Goal: Task Accomplishment & Management: Use online tool/utility

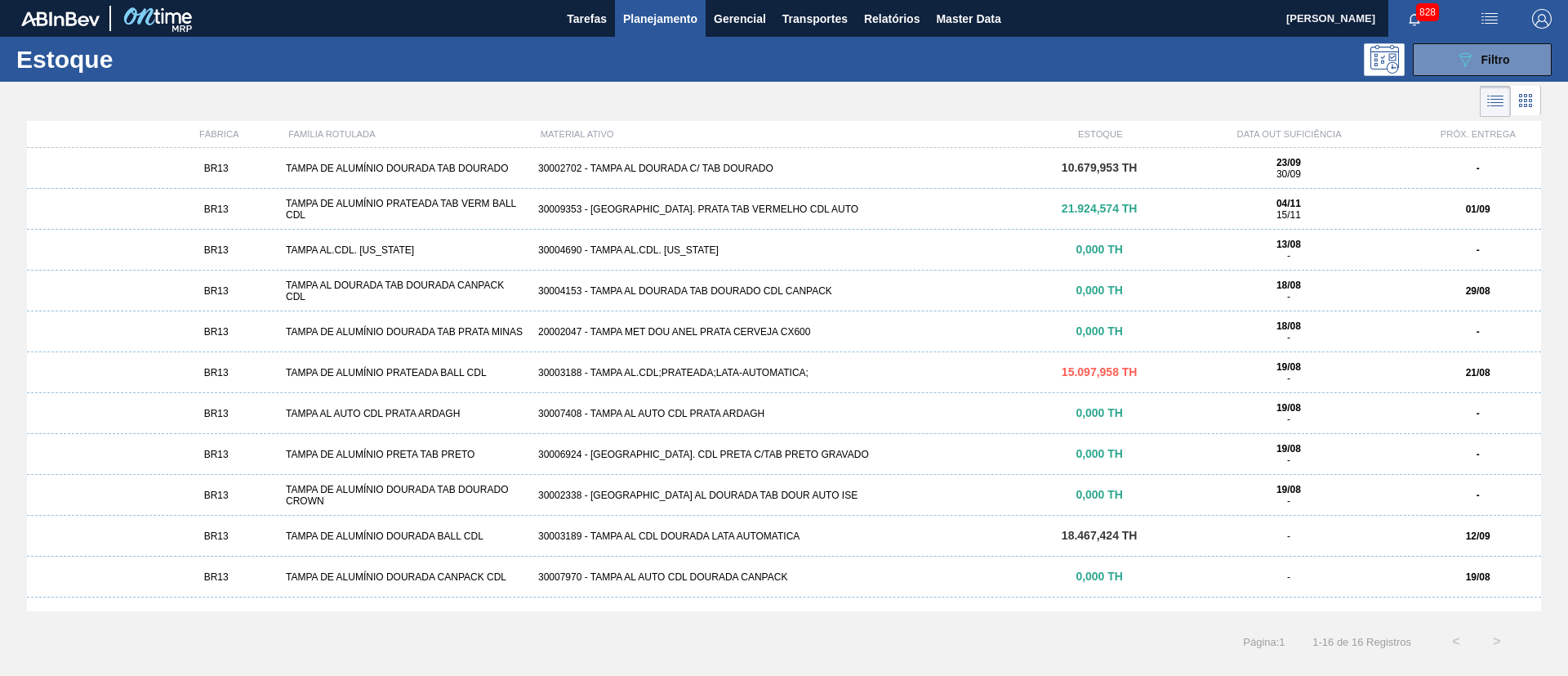
click at [679, 171] on div "30002702 - TAMPA AL DOURADA C/ TAB DOURADO" at bounding box center [784, 168] width 505 height 12
click at [1532, 108] on icon at bounding box center [1525, 100] width 19 height 19
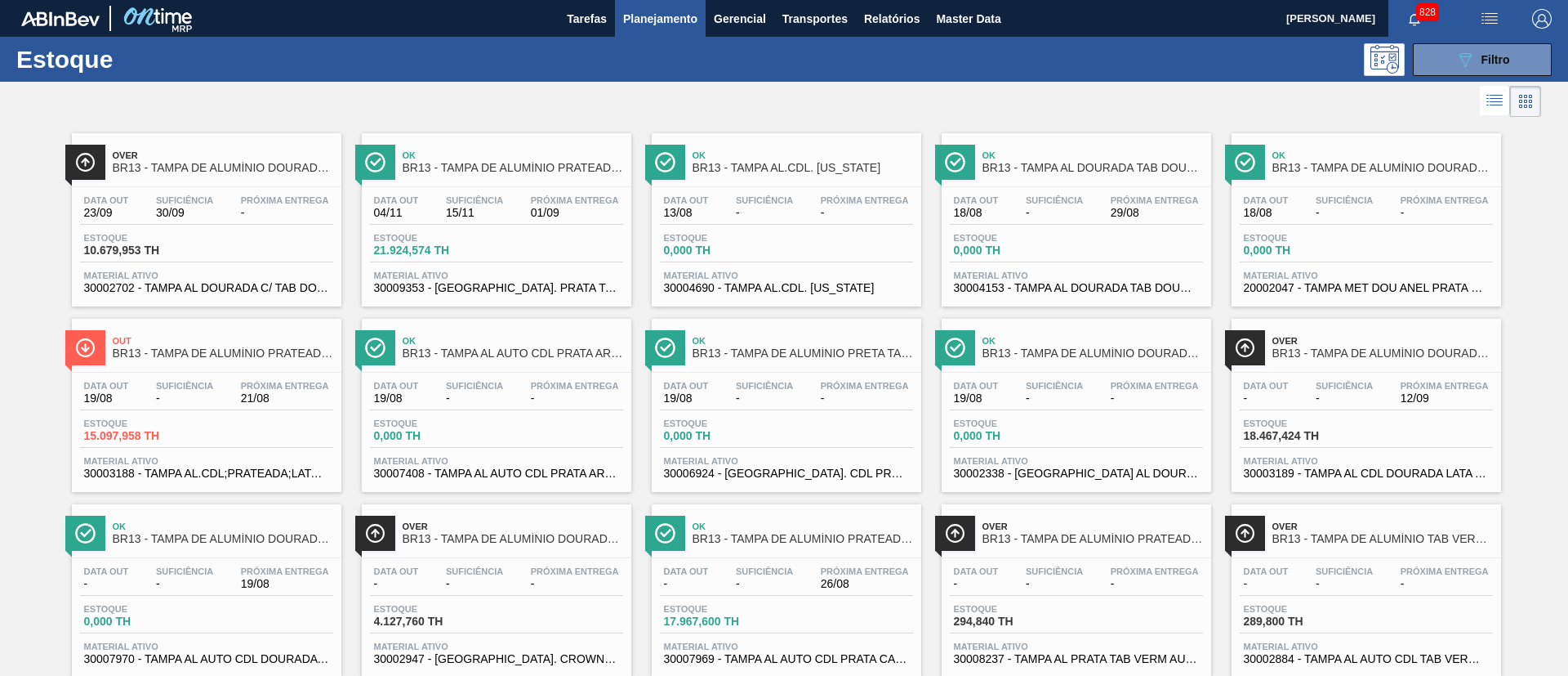
click at [223, 245] on div "Estoque 10.679,953 TH" at bounding box center [206, 247] width 253 height 29
drag, startPoint x: 495, startPoint y: 269, endPoint x: 666, endPoint y: 257, distance: 171.4
click at [496, 267] on div "Data out 04/11 Suficiência 15/11 Próxima Entrega 01/09 Estoque 21.924,574 TH Ma…" at bounding box center [497, 243] width 270 height 111
click at [748, 264] on div "Data out 13/08 Suficiência - Próxima Entrega - Estoque 0,000 TH Material ativo …" at bounding box center [787, 243] width 270 height 111
click at [1144, 255] on div "Estoque 0,000 TH" at bounding box center [1076, 247] width 253 height 29
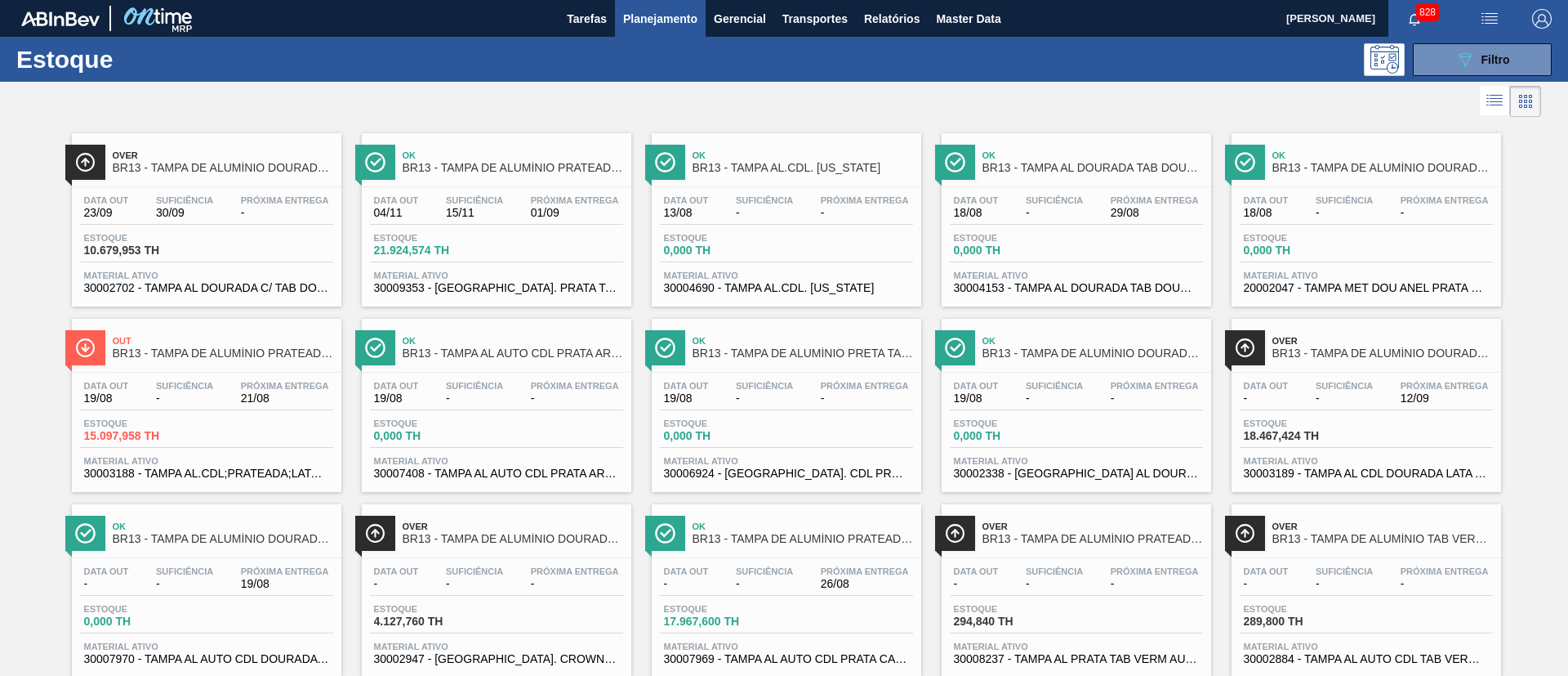
click at [1410, 256] on div "Estoque 0,000 TH" at bounding box center [1365, 247] width 253 height 29
click at [1381, 383] on div "Data out - Suficiência - Próxima Entrega 12/09" at bounding box center [1365, 395] width 253 height 29
click at [1107, 381] on div "Próxima Entrega -" at bounding box center [1155, 393] width 97 height 24
drag, startPoint x: 576, startPoint y: 367, endPoint x: 471, endPoint y: 373, distance: 105.2
click at [574, 367] on div "Ok BR13 - TAMPA AL AUTO CDL PRATA ARDAGH Data out 19/08 Suficiência - Próxima E…" at bounding box center [497, 405] width 270 height 173
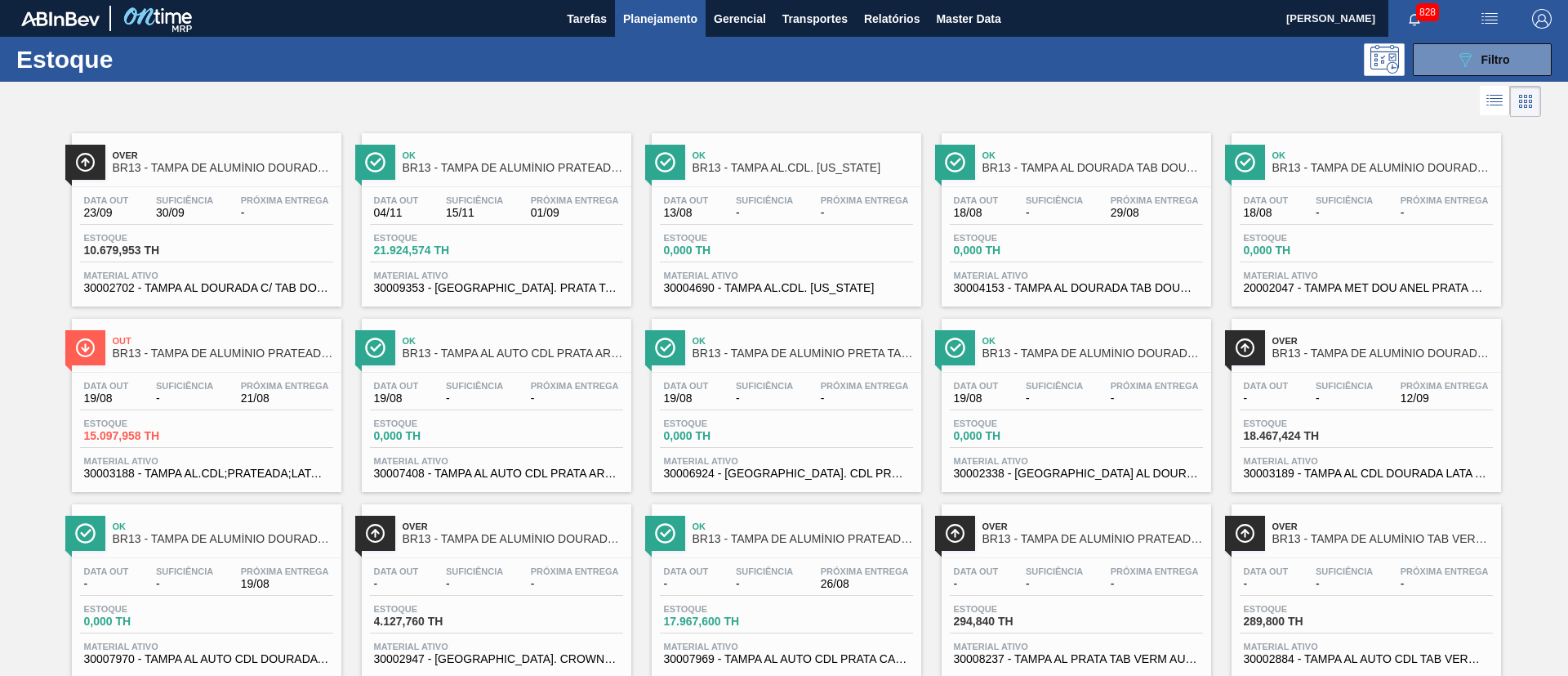
click at [277, 389] on span "Próxima Entrega" at bounding box center [285, 386] width 88 height 10
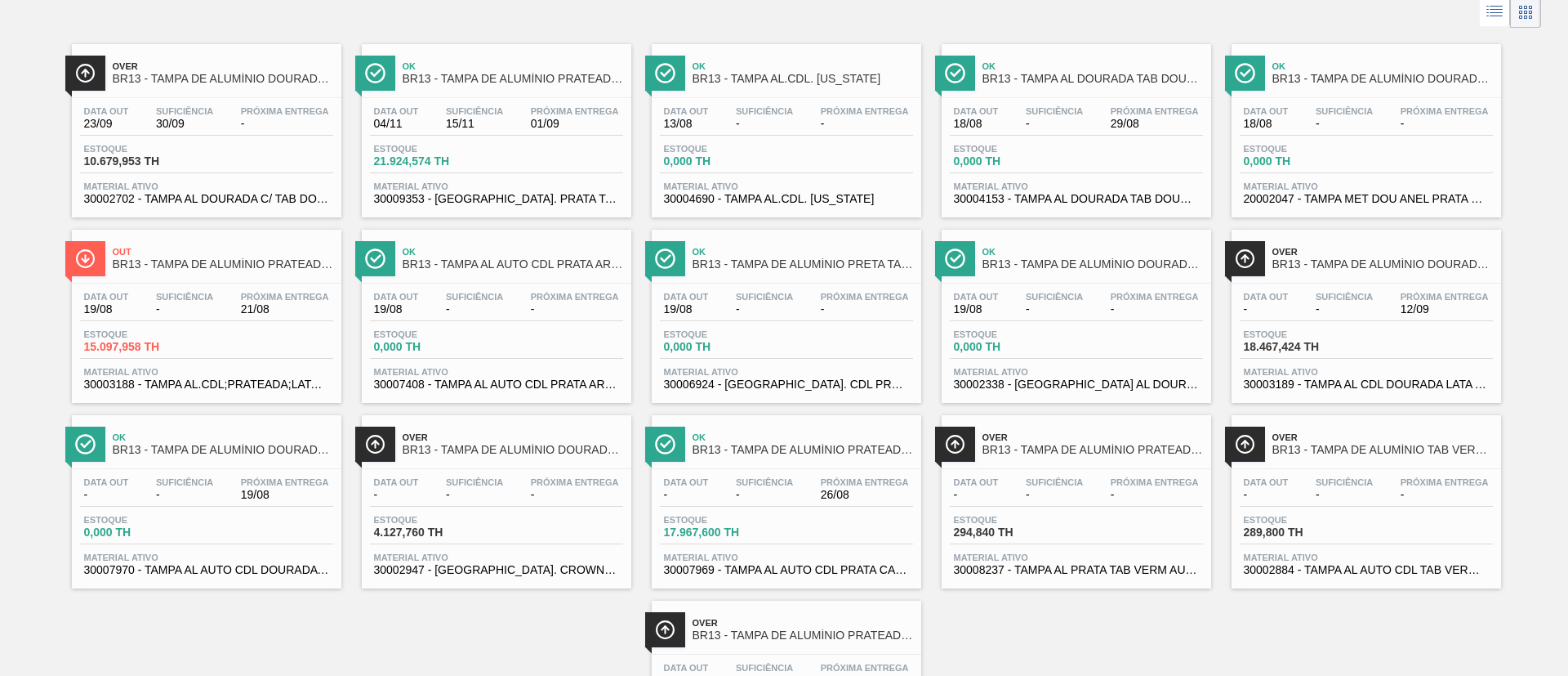
scroll to position [123, 0]
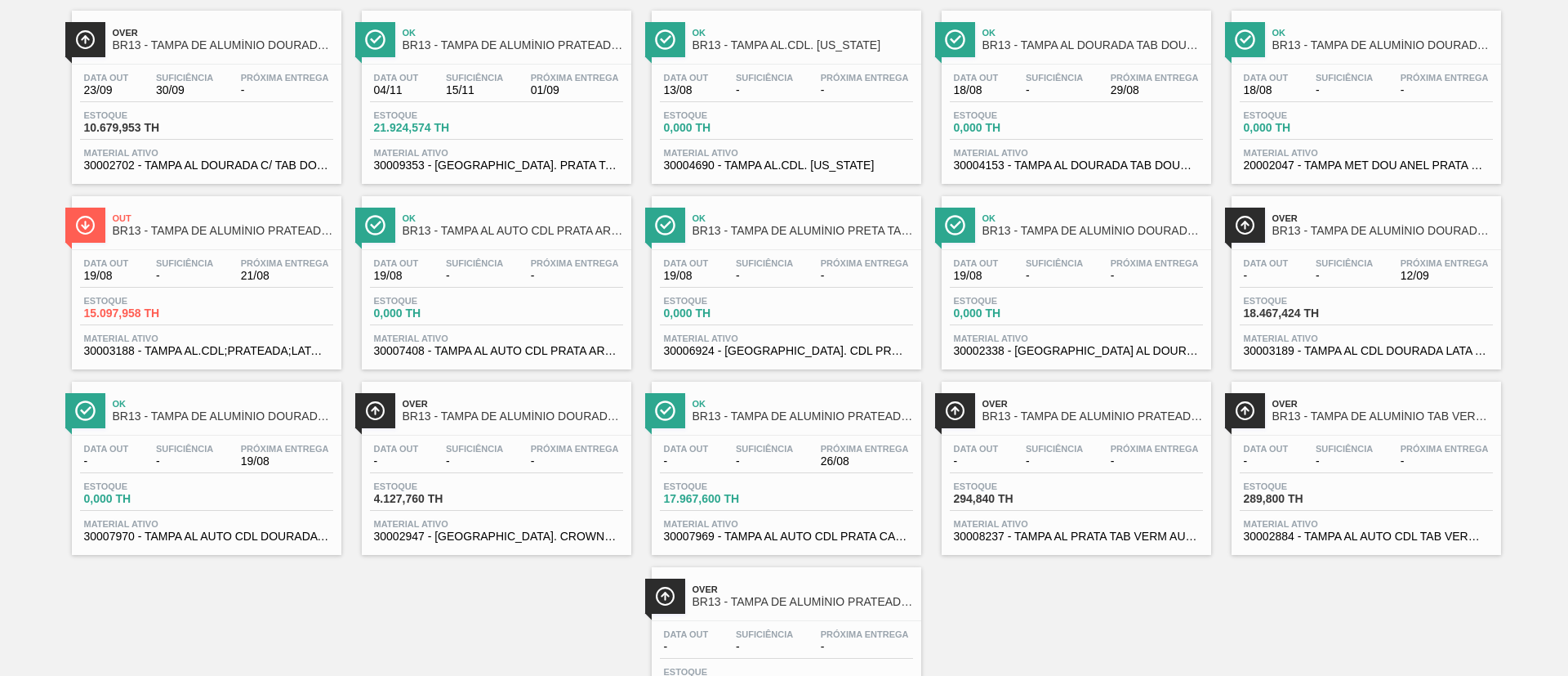
click at [234, 461] on div "Data out - Suficiência - Próxima Entrega 19/08" at bounding box center [206, 458] width 253 height 29
drag, startPoint x: 426, startPoint y: 452, endPoint x: 643, endPoint y: 465, distance: 217.4
click at [428, 452] on div "Data out - Suficiência - Próxima Entrega -" at bounding box center [496, 458] width 253 height 29
drag, startPoint x: 804, startPoint y: 489, endPoint x: 909, endPoint y: 480, distance: 105.4
click at [804, 489] on div "Estoque 17.967,600 TH" at bounding box center [786, 496] width 253 height 29
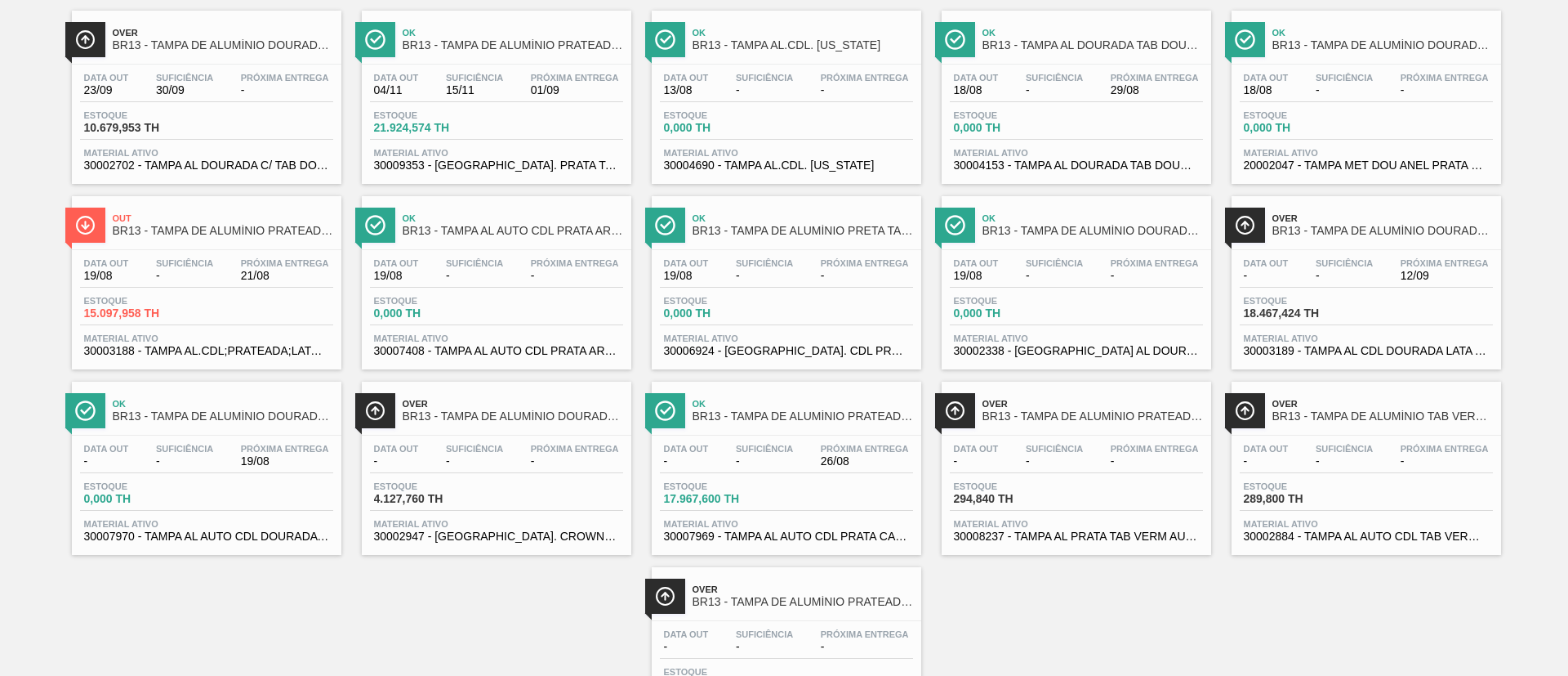
click at [1355, 464] on span "-" at bounding box center [1344, 461] width 57 height 13
click at [734, 608] on div "Over BR13 - TAMPA DE ALUMÍNIO PRATEADA CROWN ISE" at bounding box center [802, 596] width 220 height 37
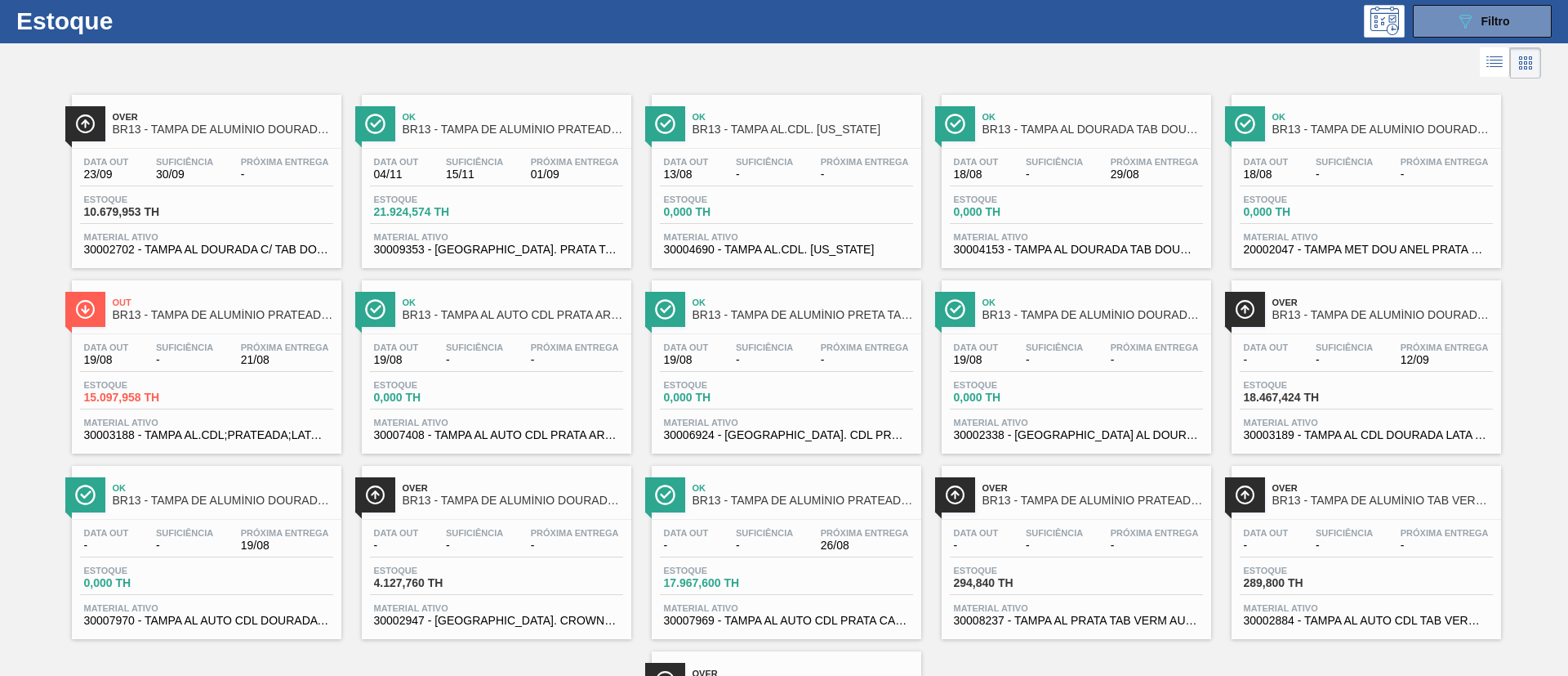
scroll to position [0, 0]
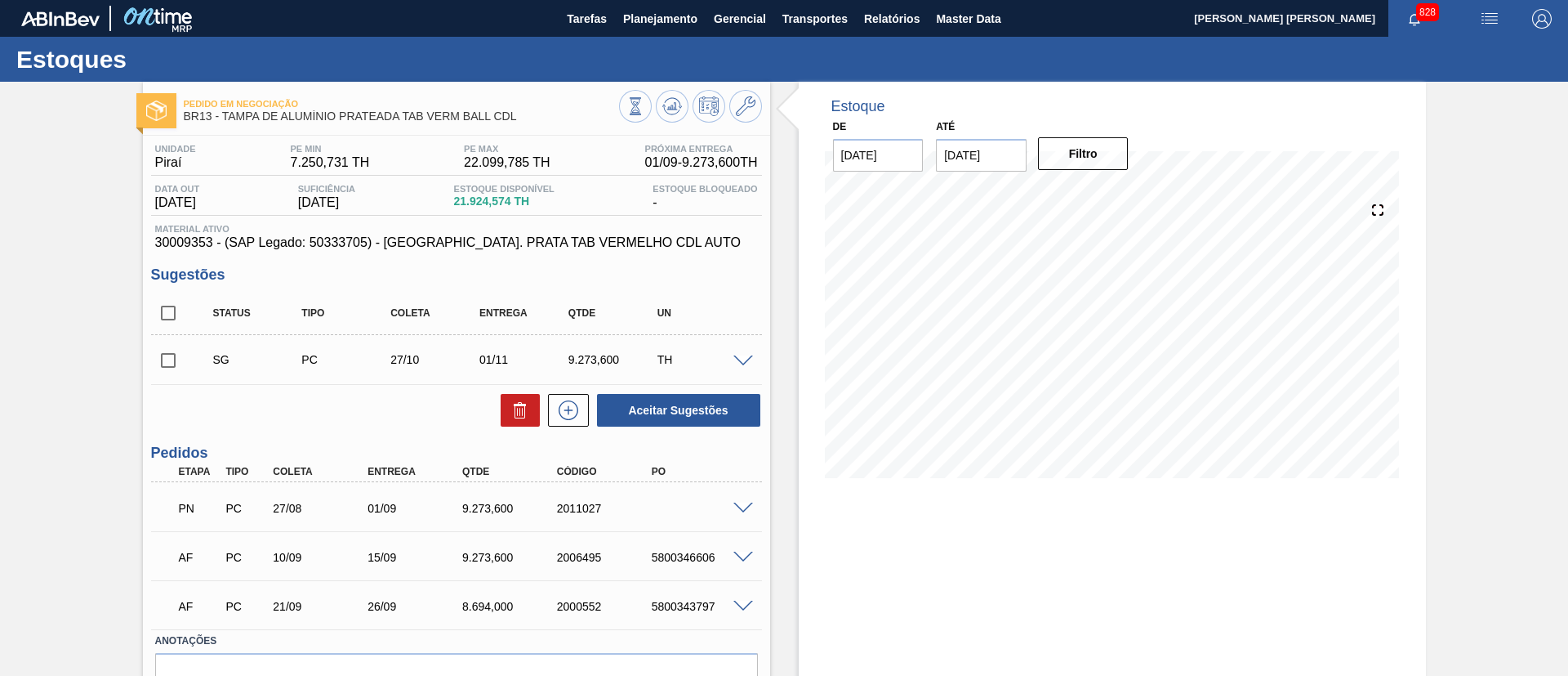
click at [735, 504] on span at bounding box center [743, 509] width 19 height 13
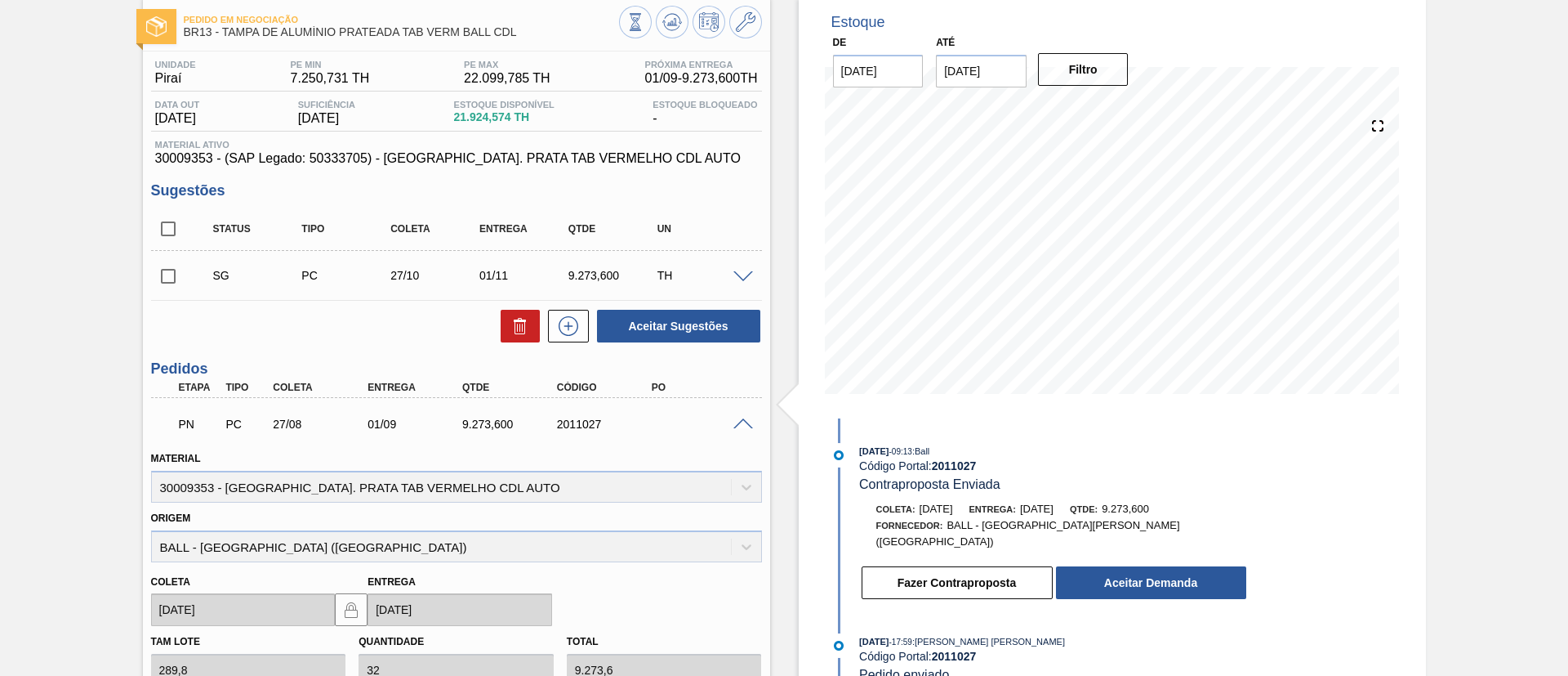
scroll to position [123, 0]
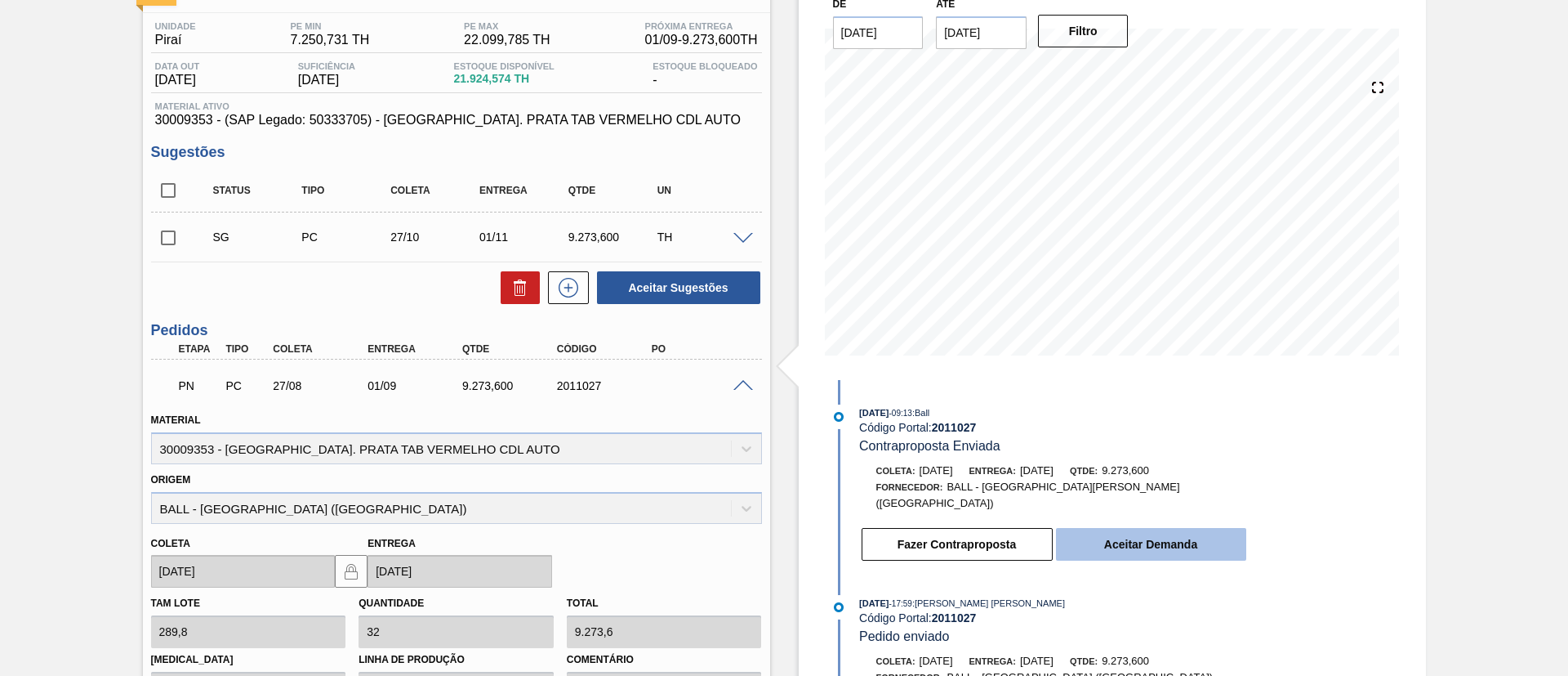
click at [1118, 528] on button "Aceitar Demanda" at bounding box center [1151, 544] width 190 height 33
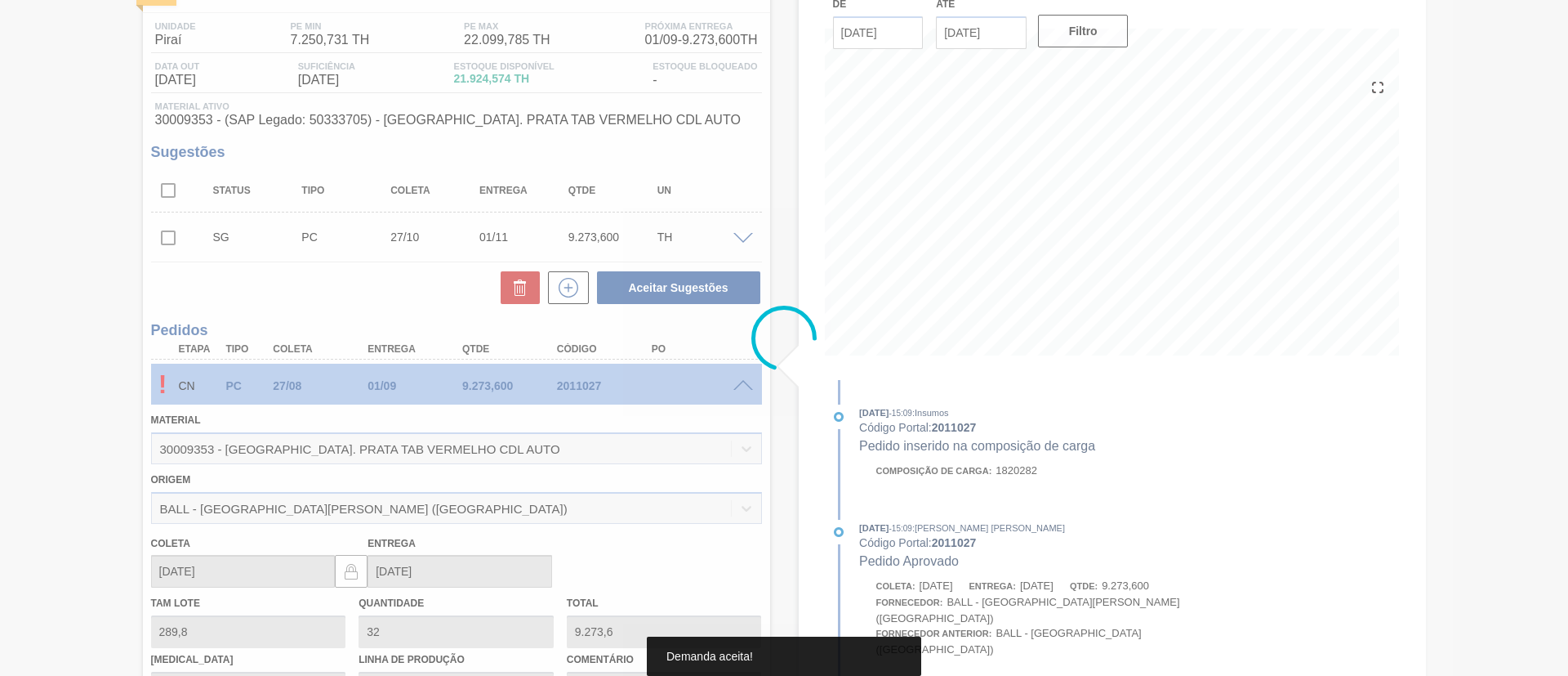
scroll to position [87, 0]
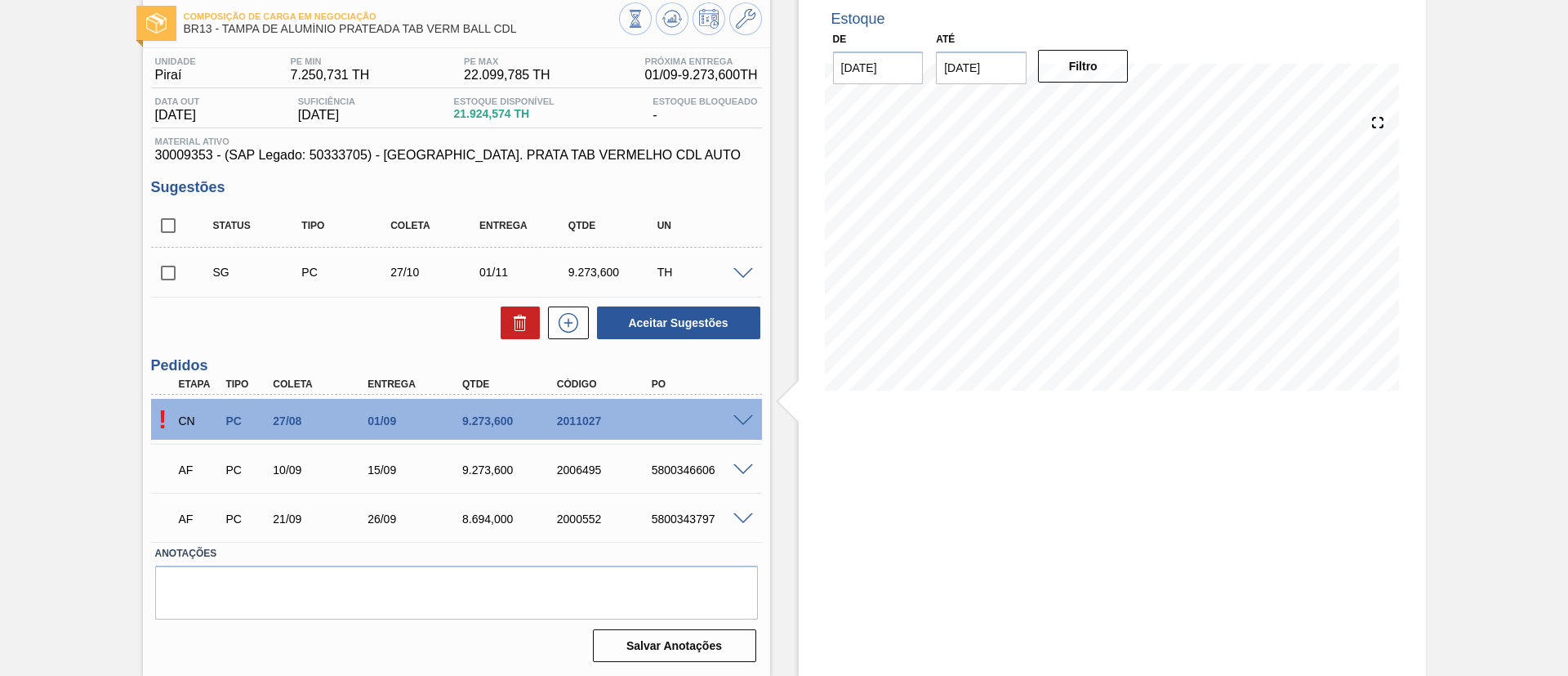
click at [739, 417] on span at bounding box center [743, 421] width 19 height 13
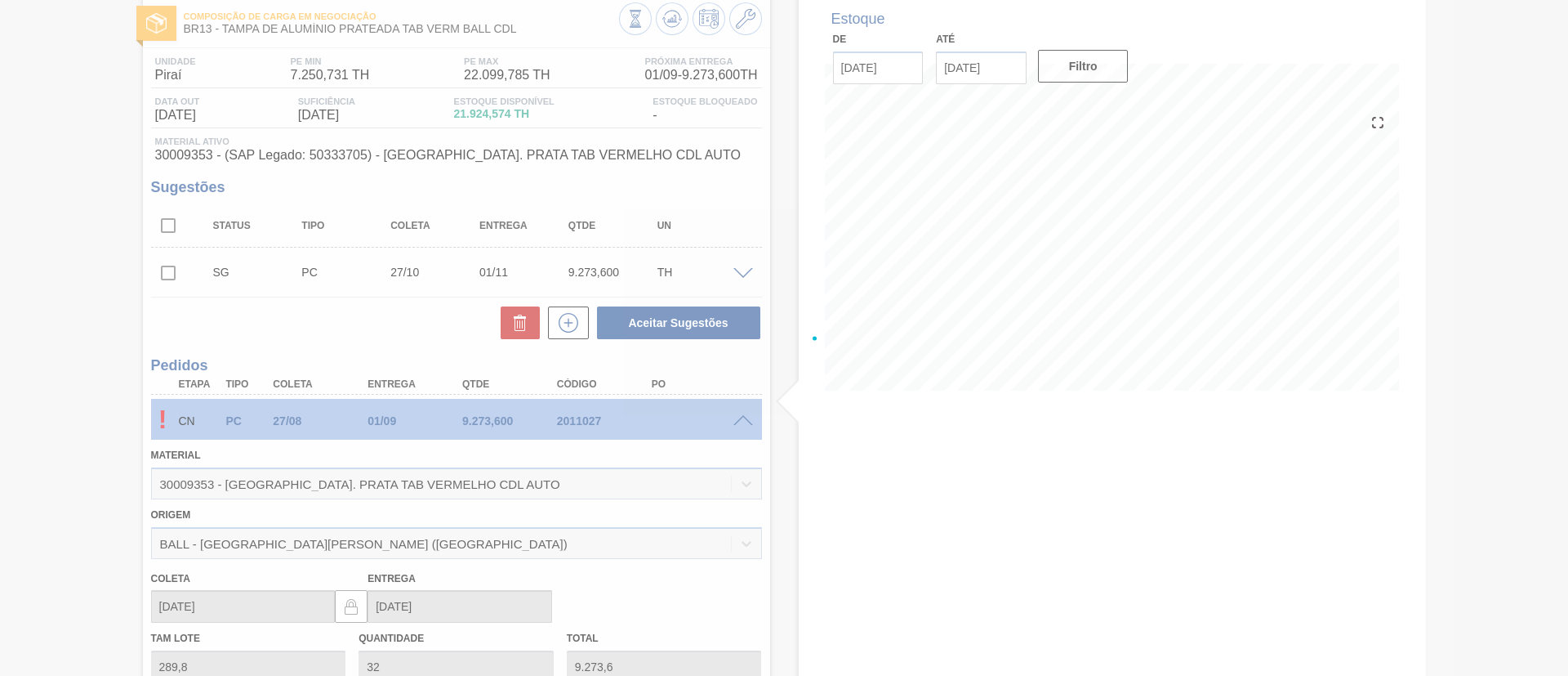
scroll to position [123, 0]
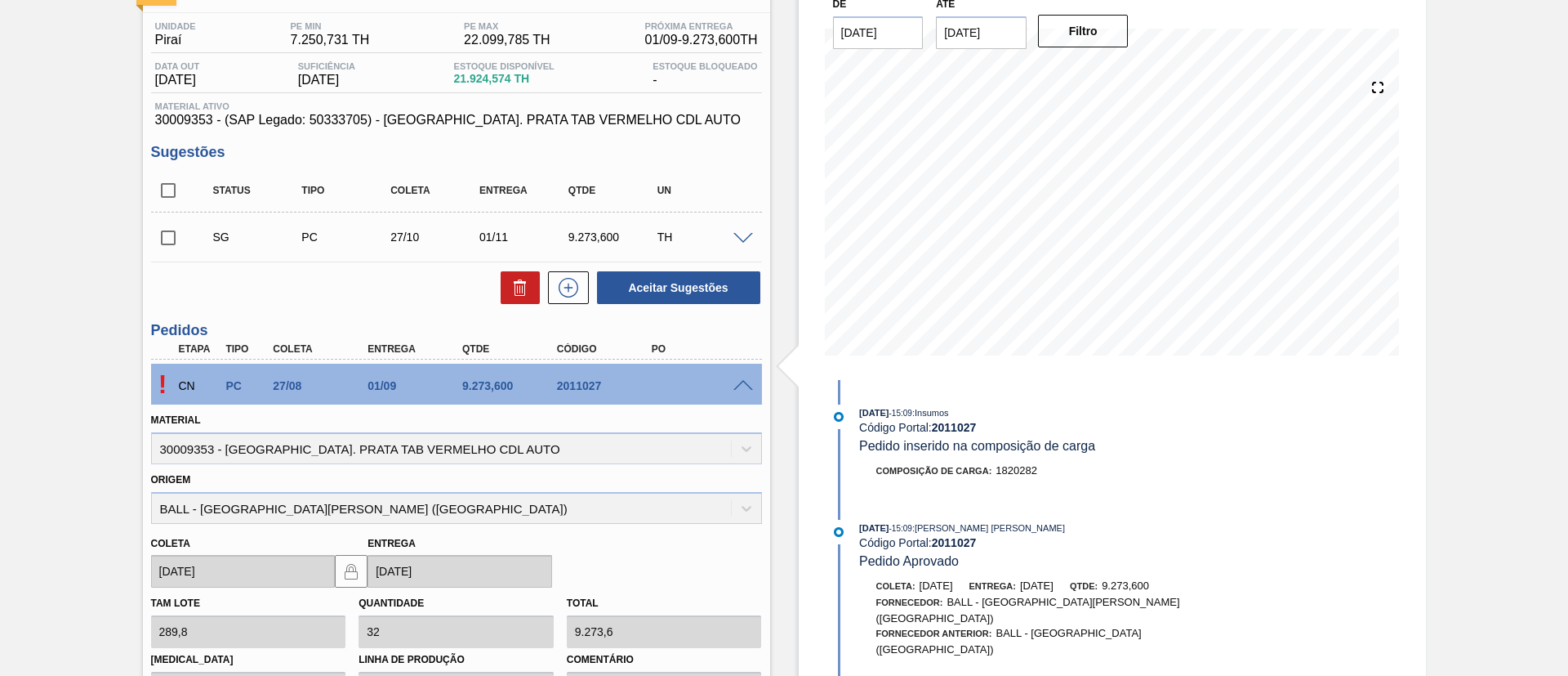
click at [1013, 29] on input "[DATE]" at bounding box center [981, 32] width 91 height 33
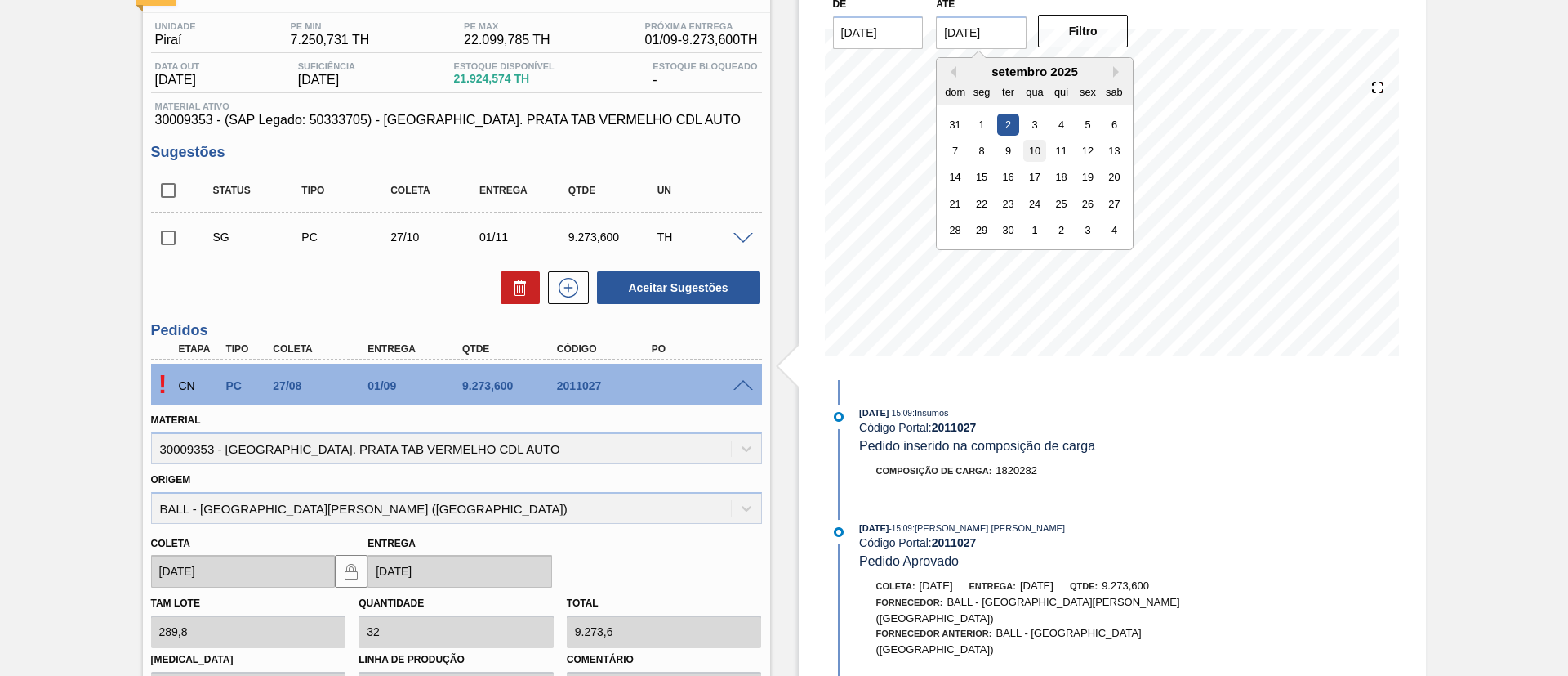
click at [1039, 147] on div "10" at bounding box center [1035, 151] width 22 height 22
type input "[DATE]"
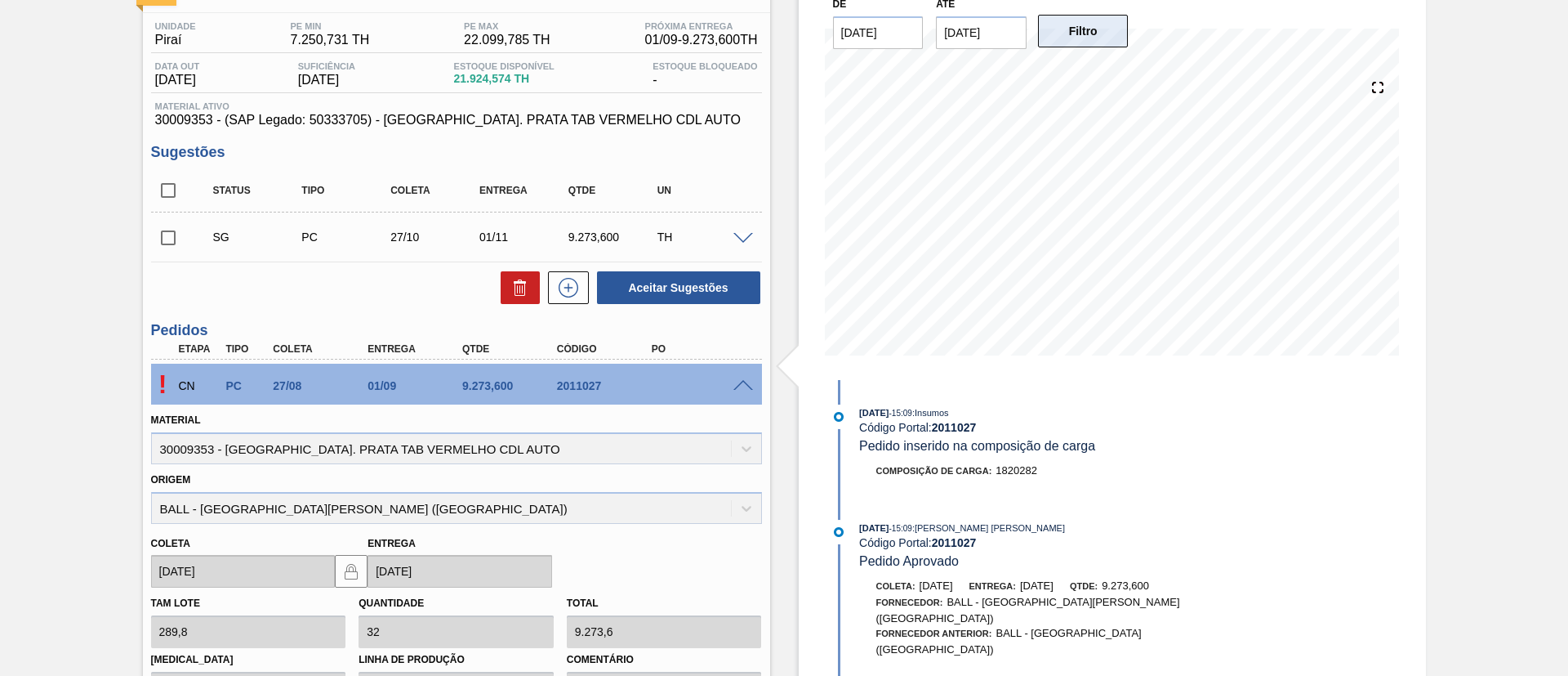
click at [1076, 31] on button "Filtro" at bounding box center [1083, 30] width 91 height 33
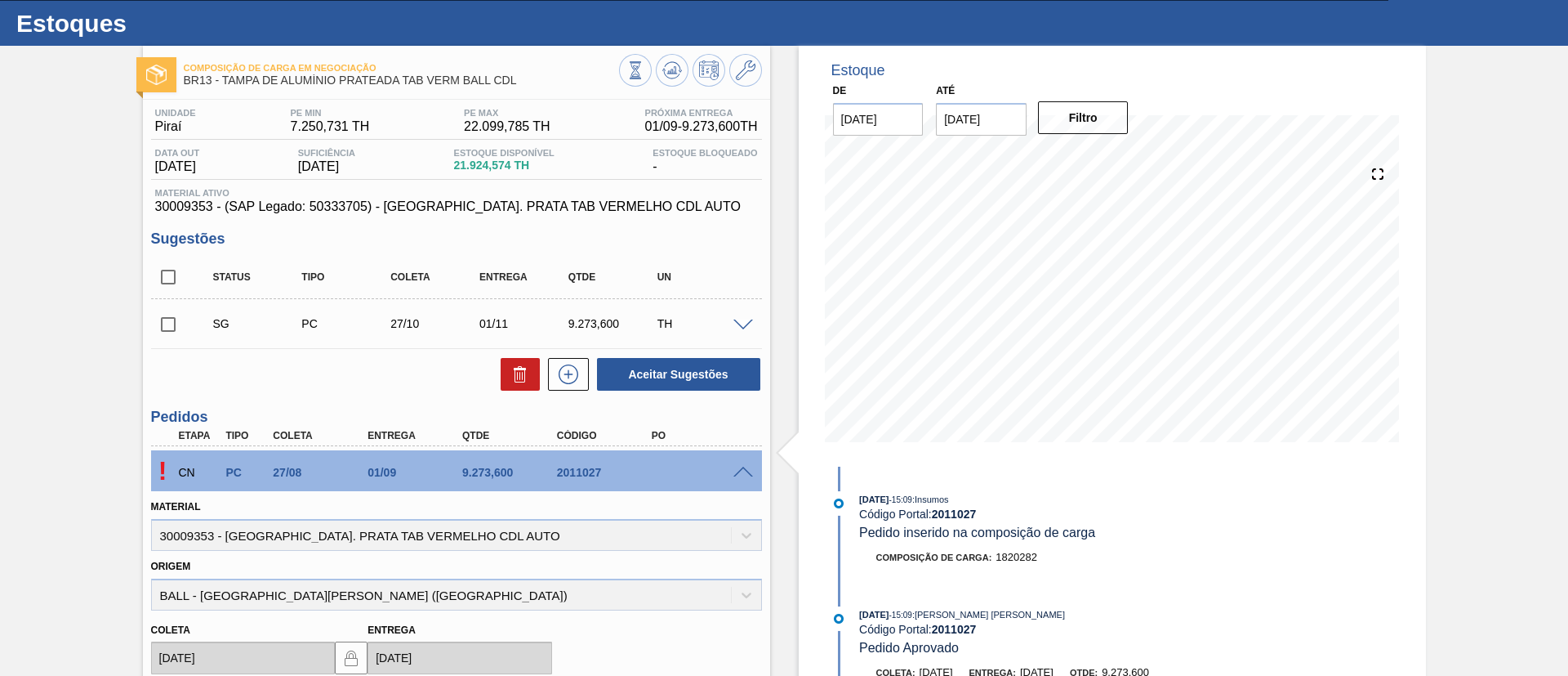
scroll to position [0, 0]
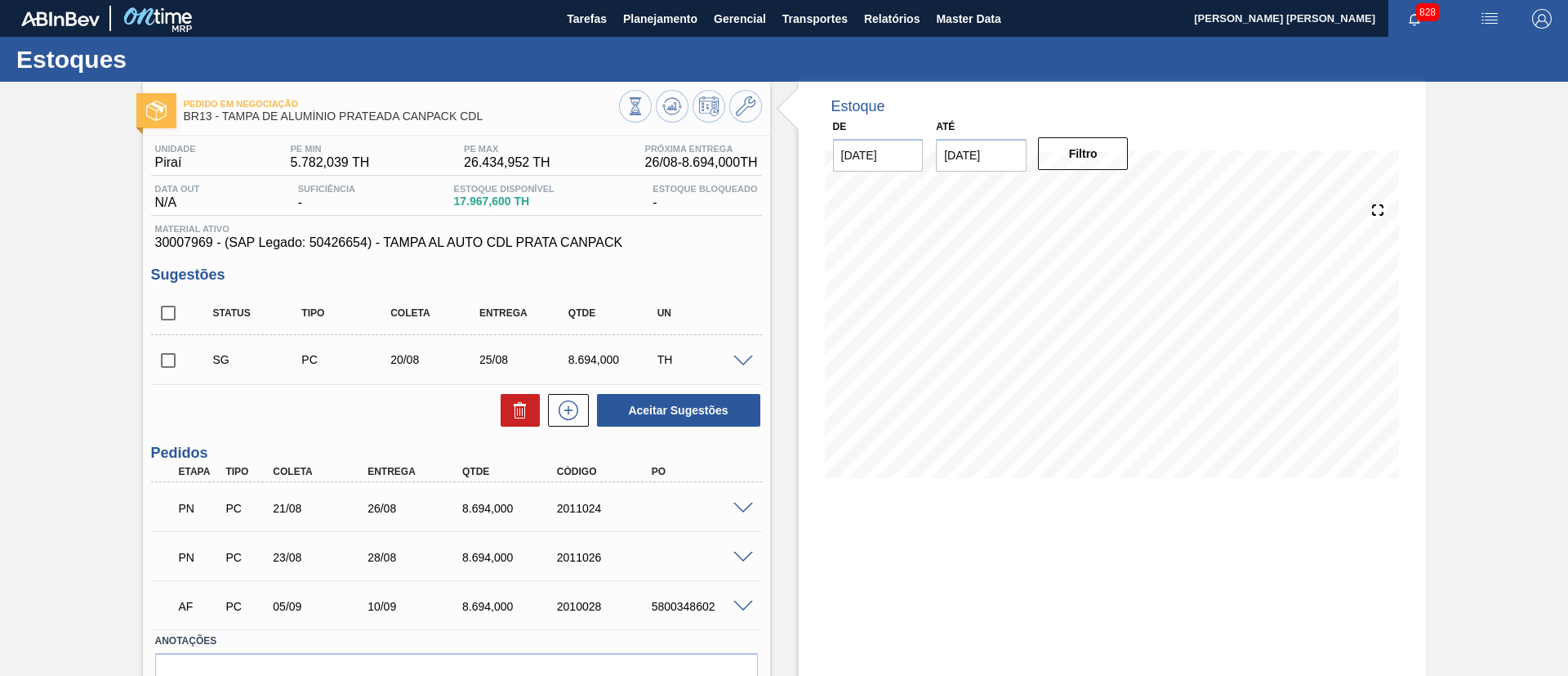
click at [164, 314] on input "checkbox" at bounding box center [168, 313] width 34 height 34
checkbox input "true"
click at [526, 405] on icon at bounding box center [520, 409] width 19 height 19
checkbox input "false"
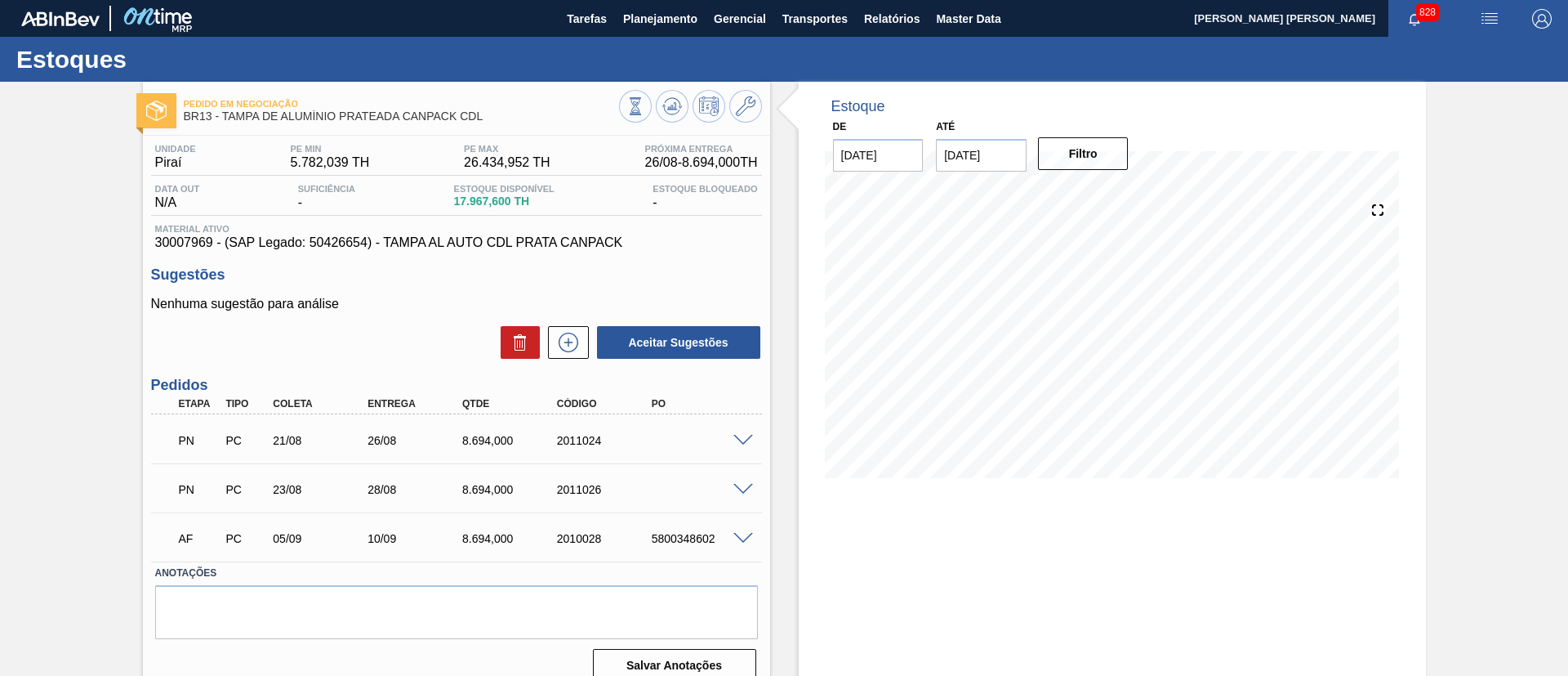
click at [745, 437] on span at bounding box center [743, 441] width 19 height 13
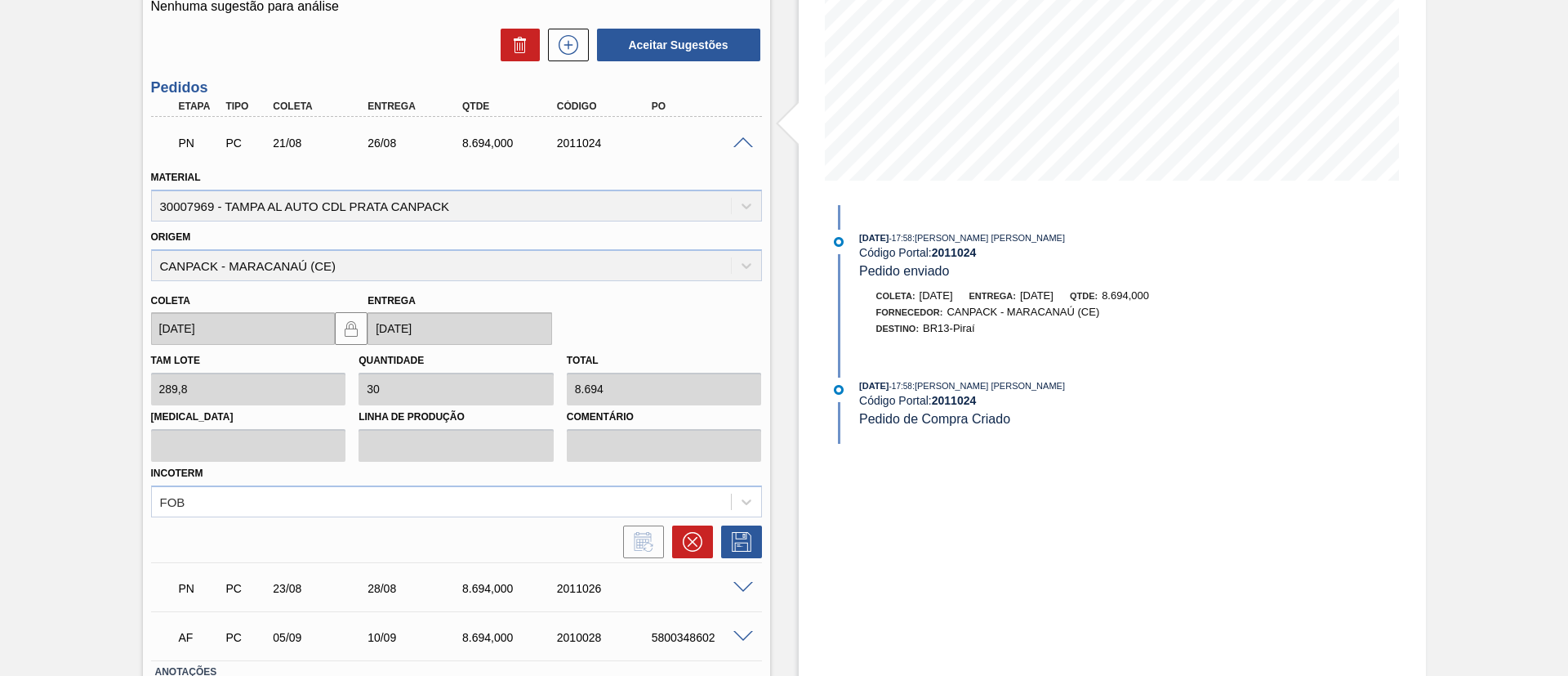
scroll to position [367, 0]
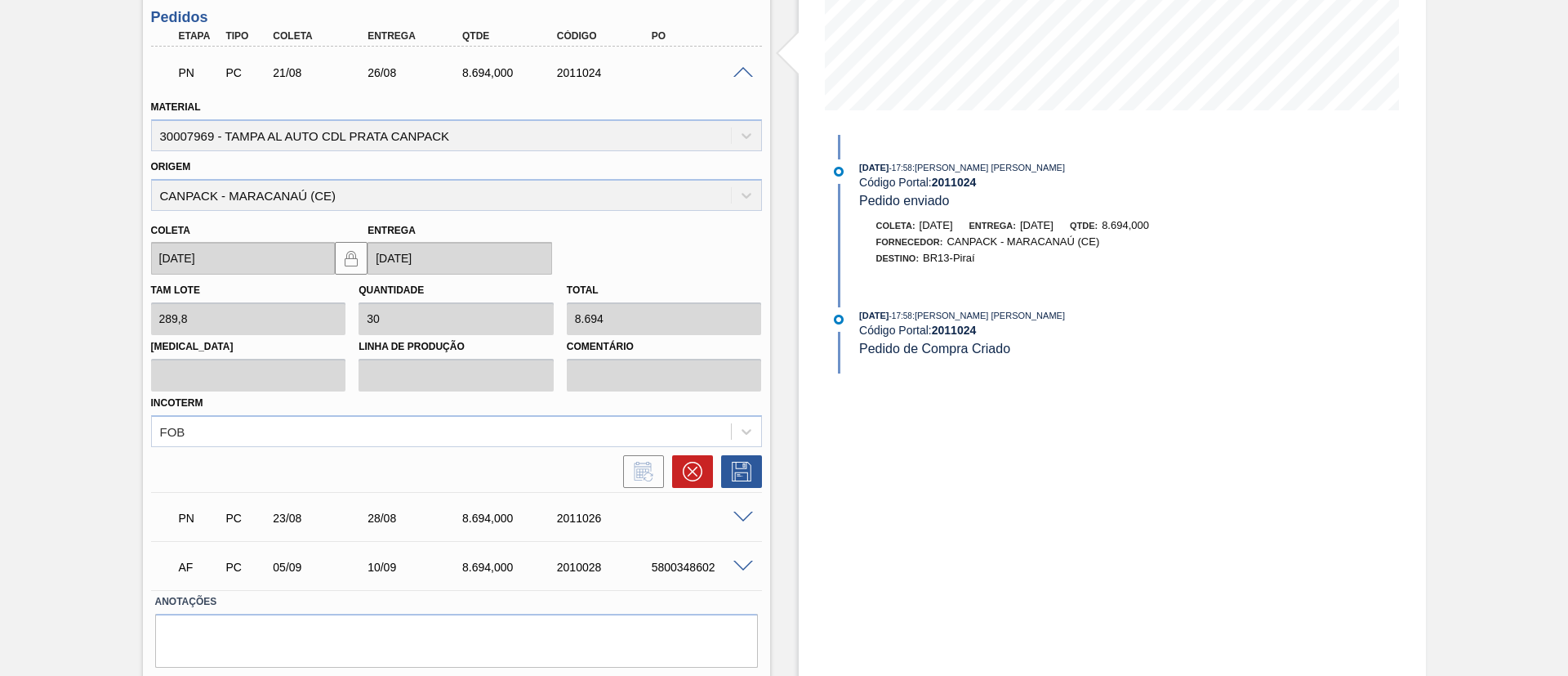
click at [748, 515] on span at bounding box center [743, 517] width 19 height 13
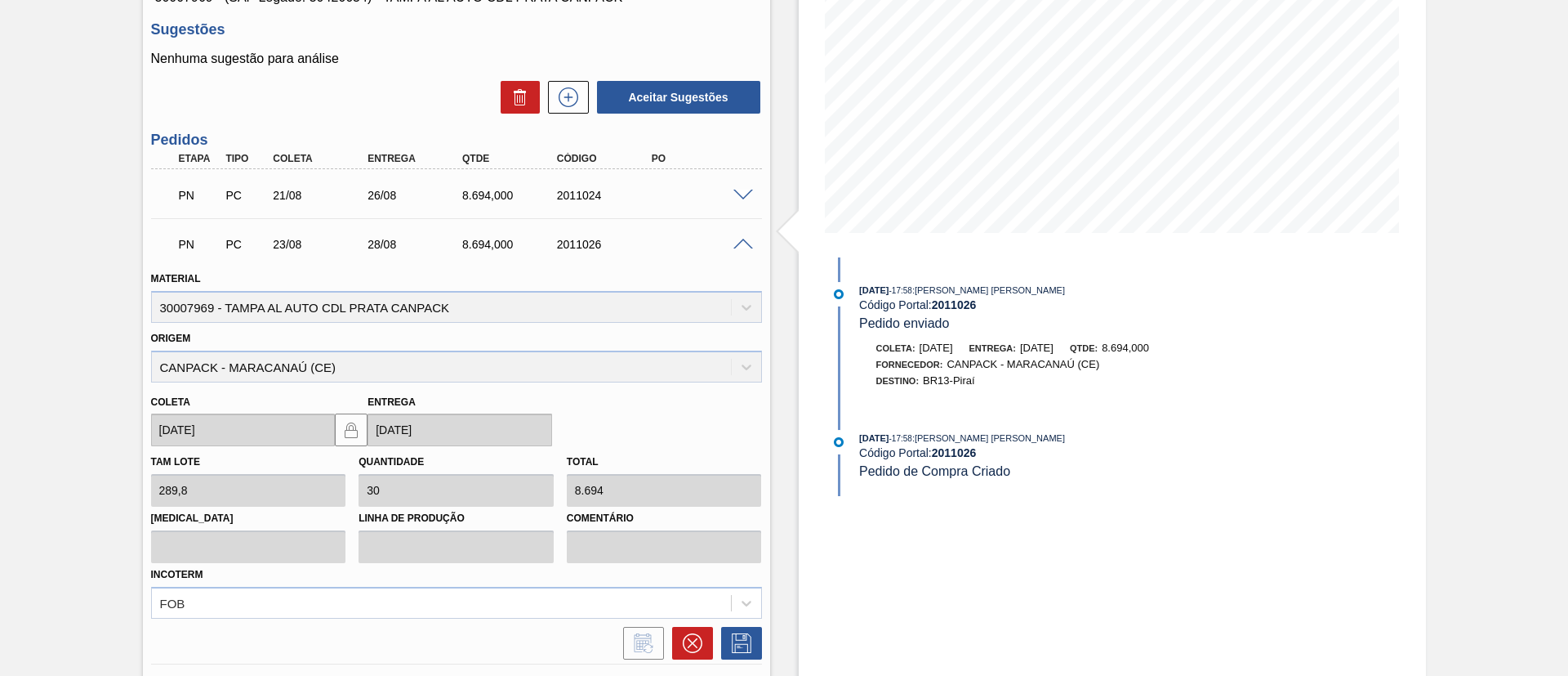
scroll to position [0, 0]
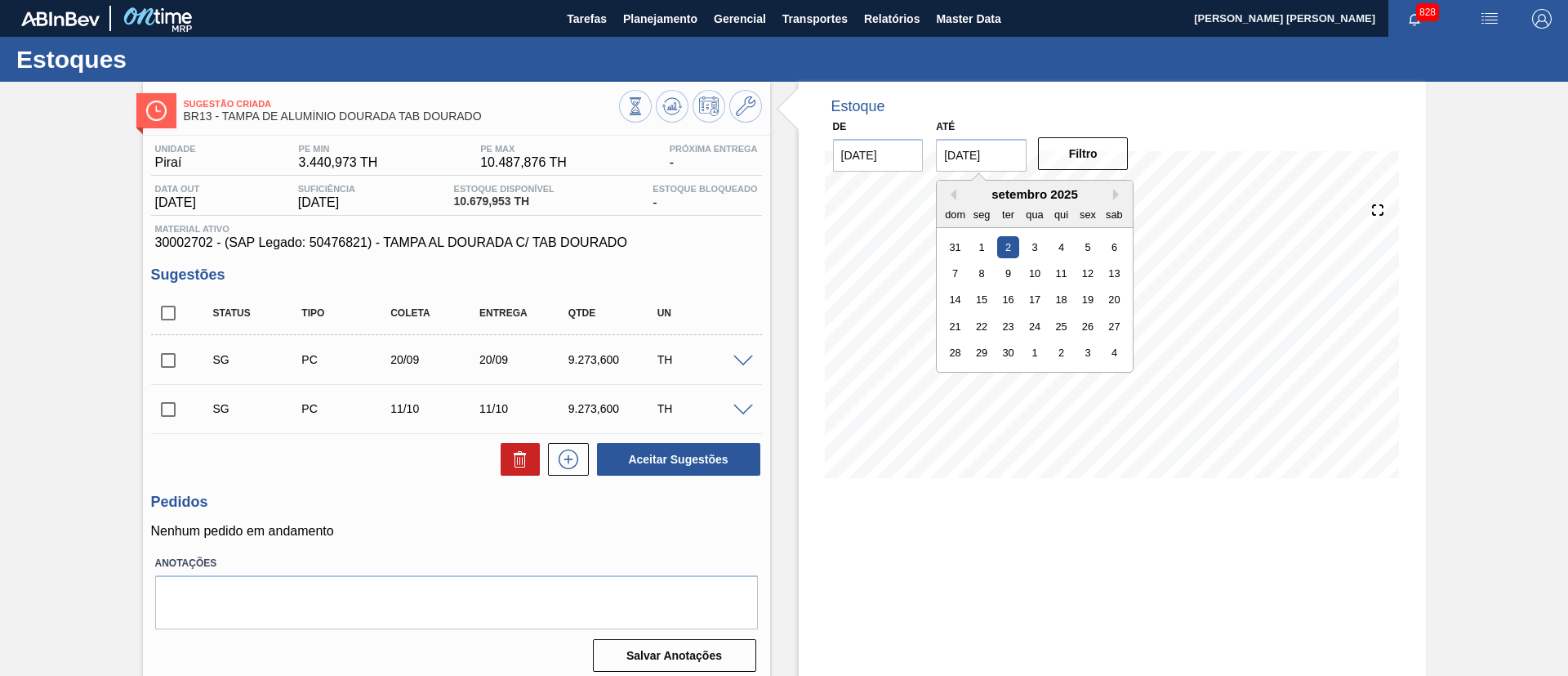
click at [995, 152] on input "02/09/2025" at bounding box center [981, 155] width 91 height 33
click at [986, 270] on div "8" at bounding box center [982, 273] width 22 height 22
type input "08/09/2025"
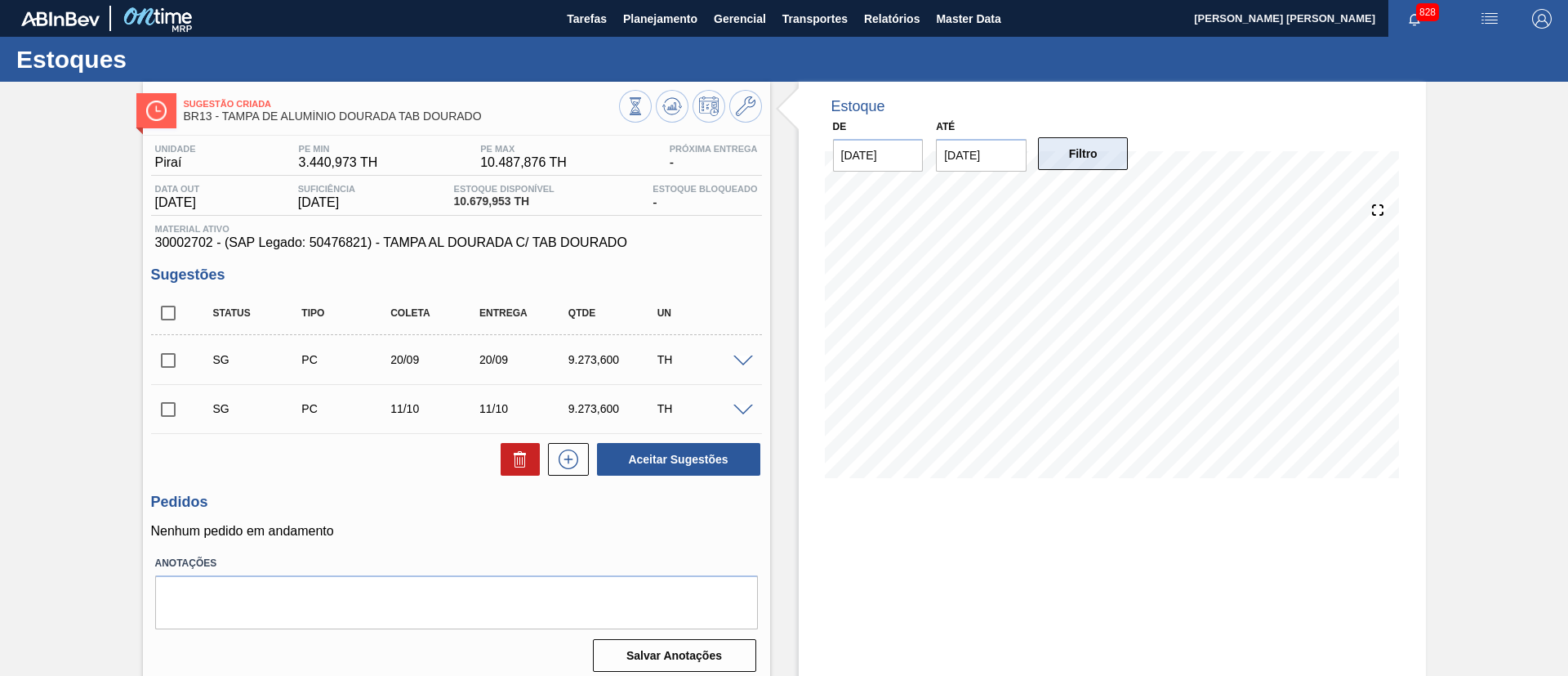
click at [1095, 153] on button "Filtro" at bounding box center [1083, 153] width 91 height 33
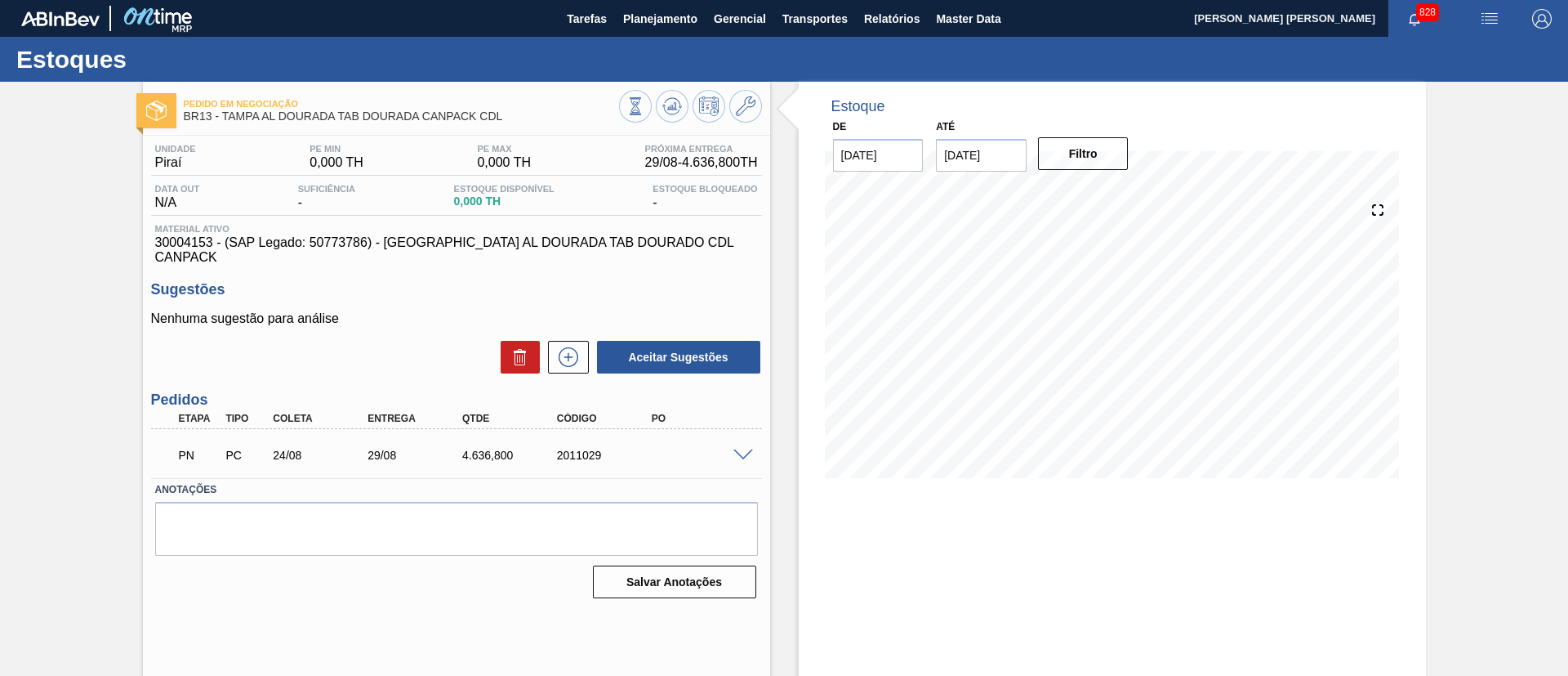
click at [744, 450] on span at bounding box center [743, 456] width 19 height 13
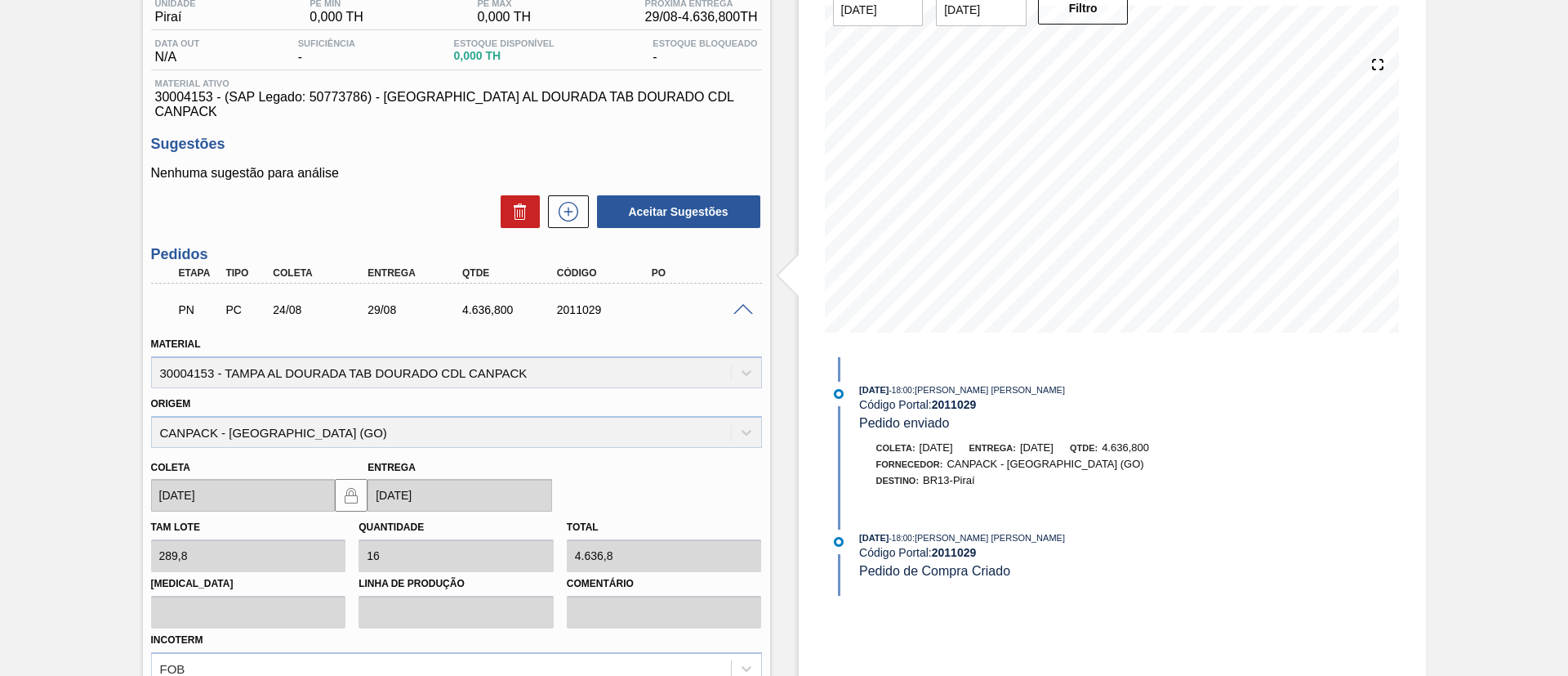
scroll to position [246, 0]
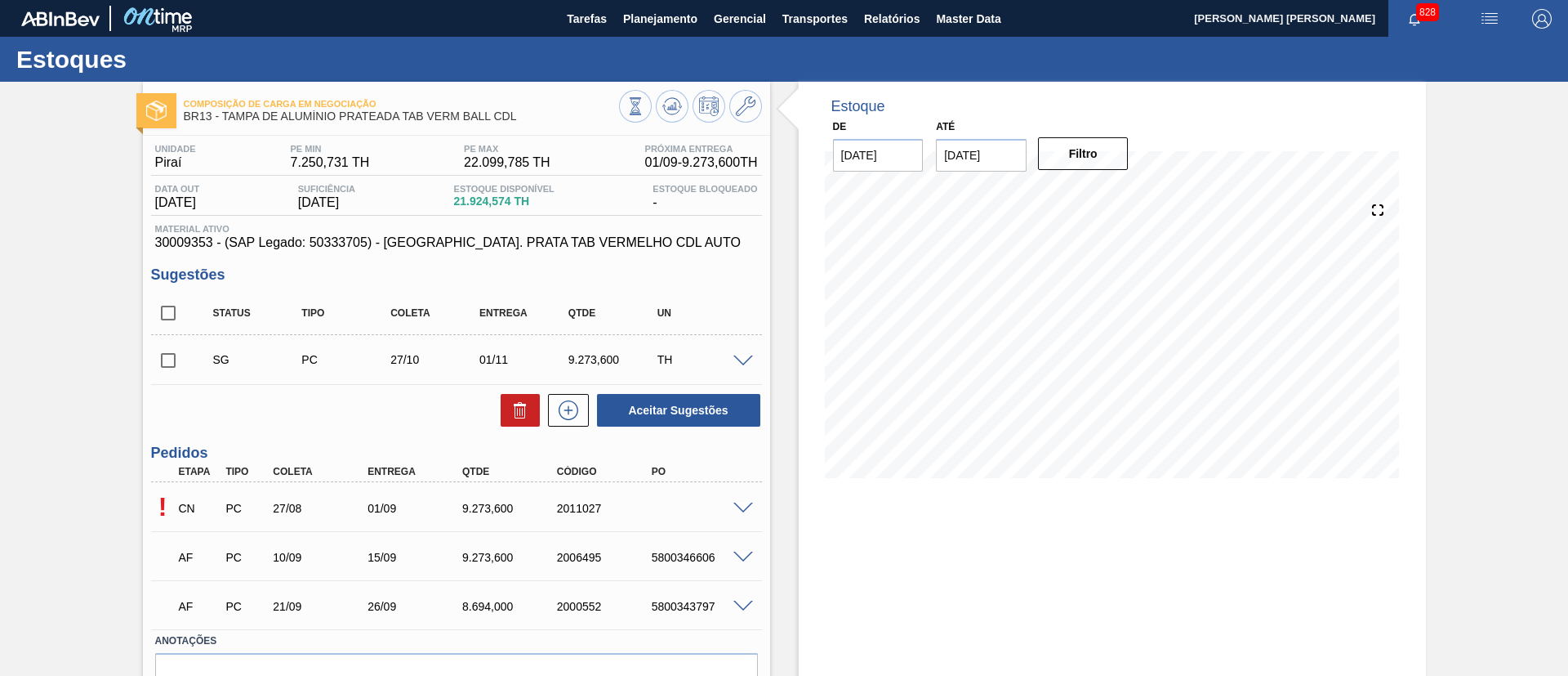
click at [741, 509] on span at bounding box center [743, 509] width 19 height 13
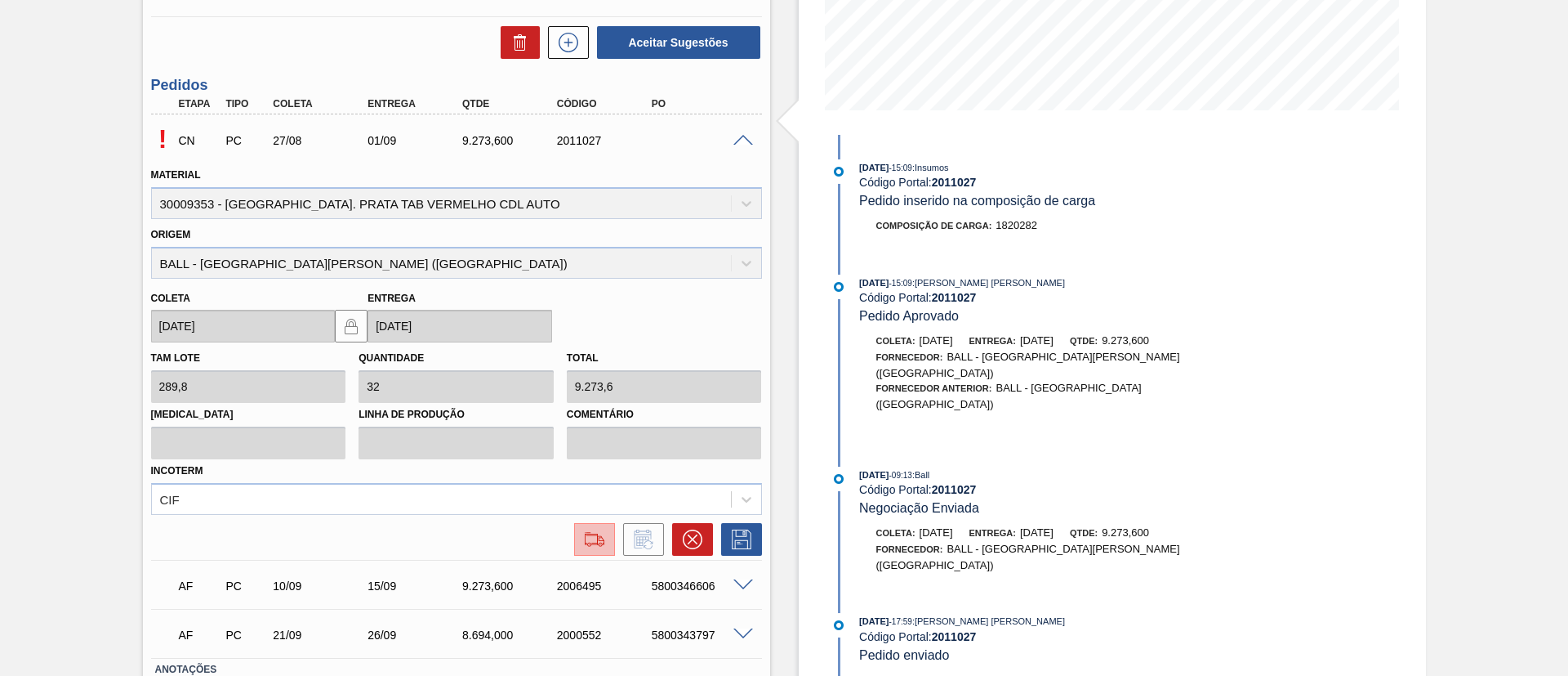
click at [598, 541] on img at bounding box center [594, 539] width 26 height 19
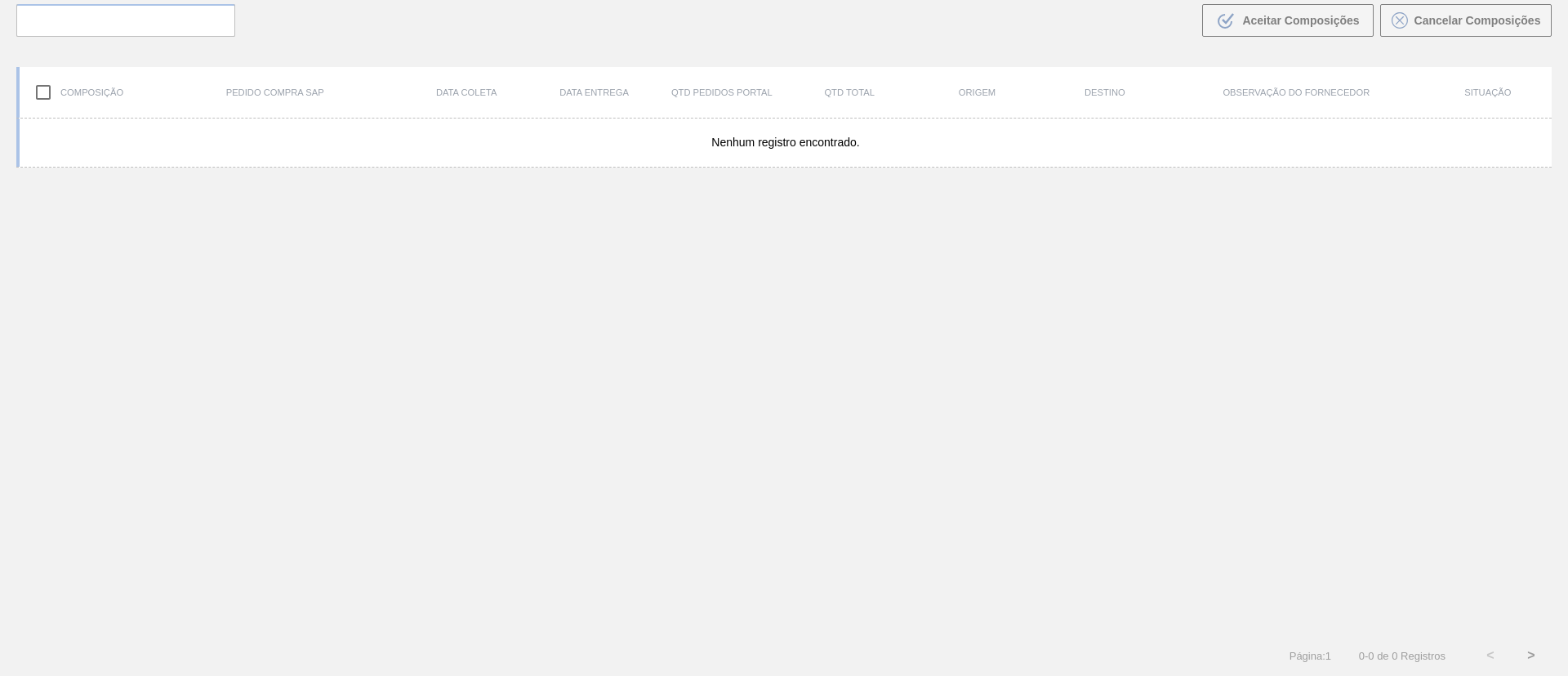
scroll to position [118, 0]
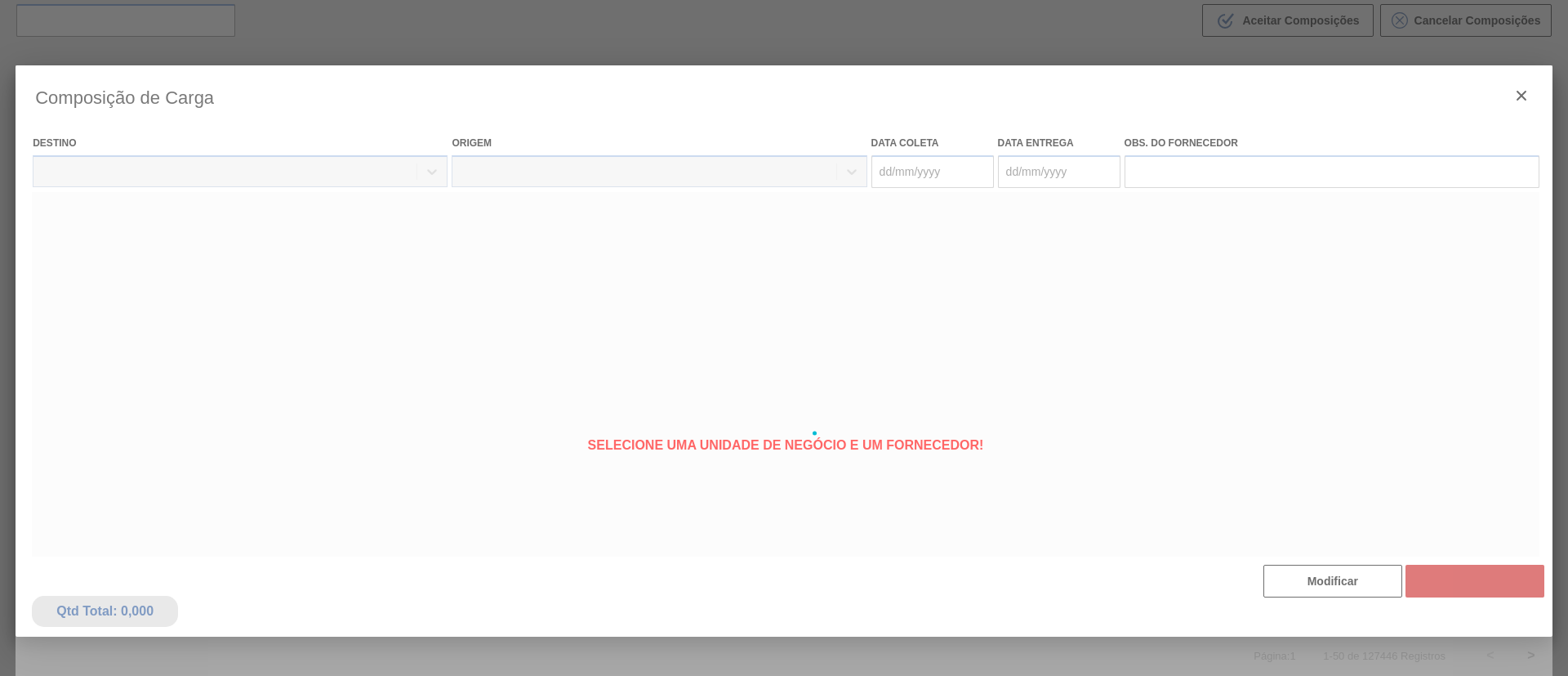
type coleta "27/08/2025"
type entrega "01/09/2025"
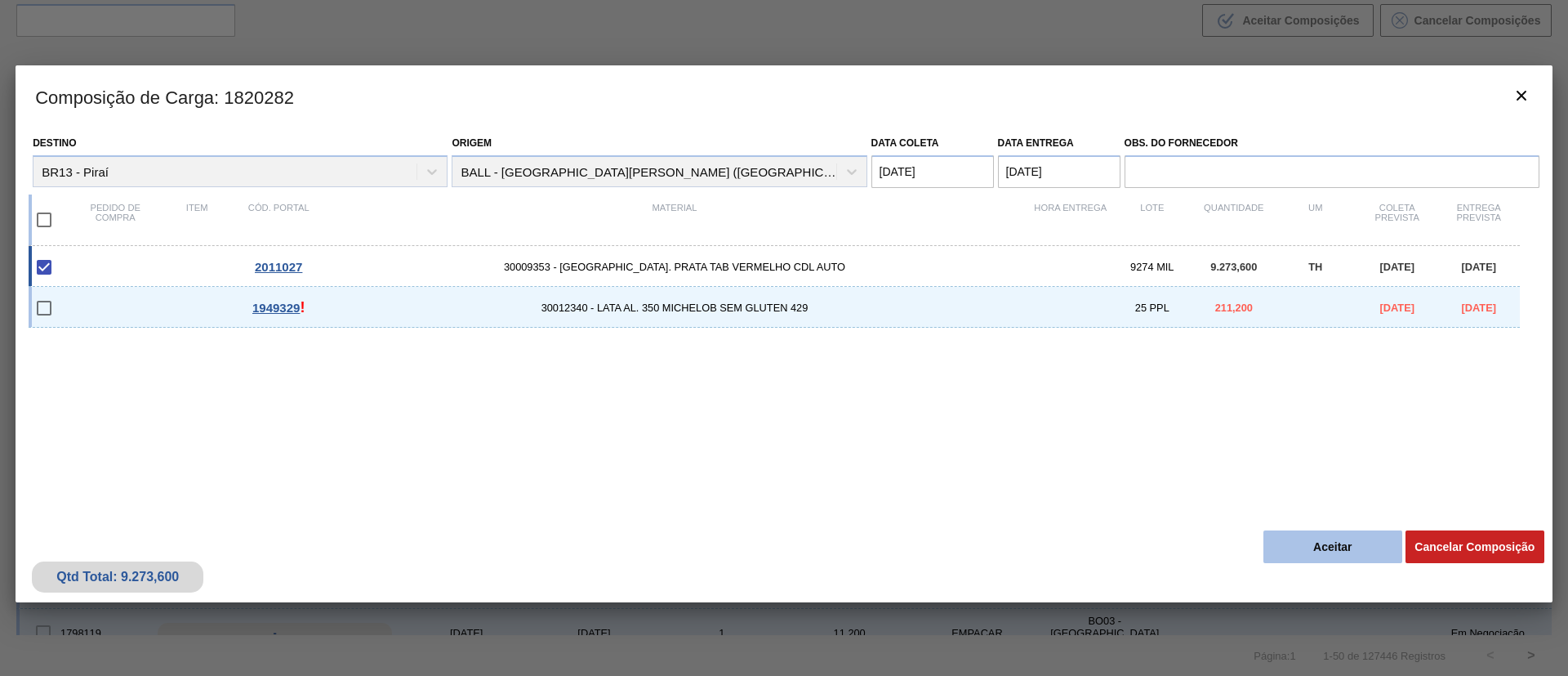
click at [1274, 531] on button "Aceitar" at bounding box center [1333, 547] width 139 height 33
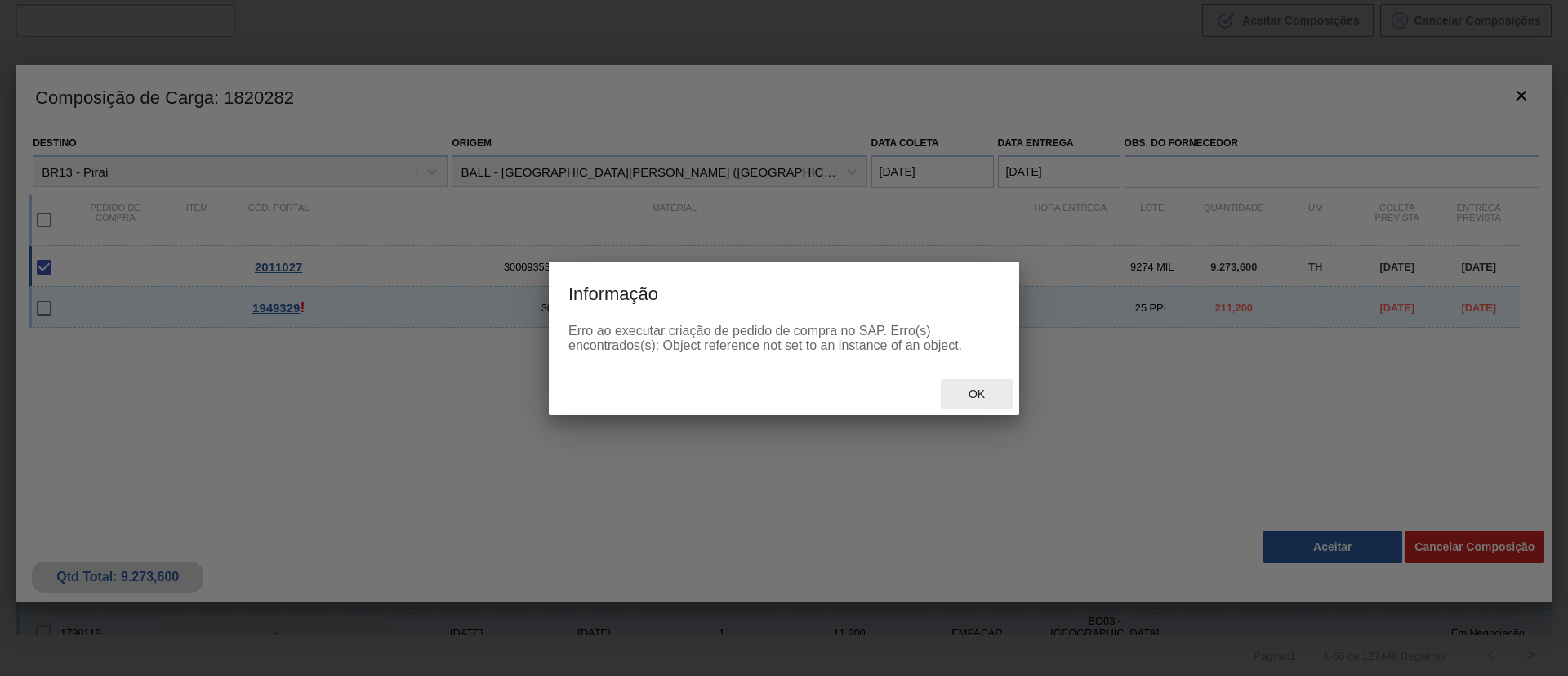
click at [972, 392] on span "Ok" at bounding box center [976, 394] width 43 height 13
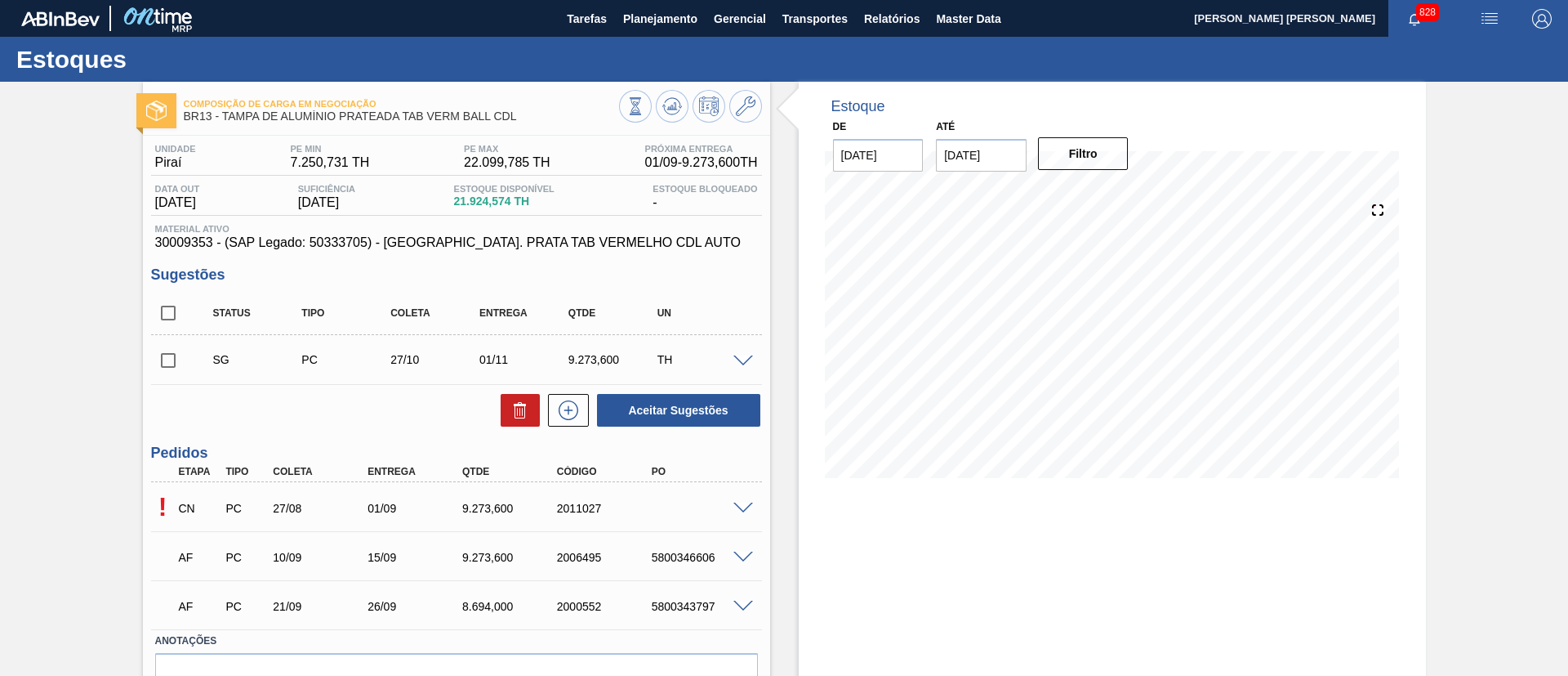
click at [746, 510] on span at bounding box center [743, 509] width 19 height 13
